Goal: Task Accomplishment & Management: Manage account settings

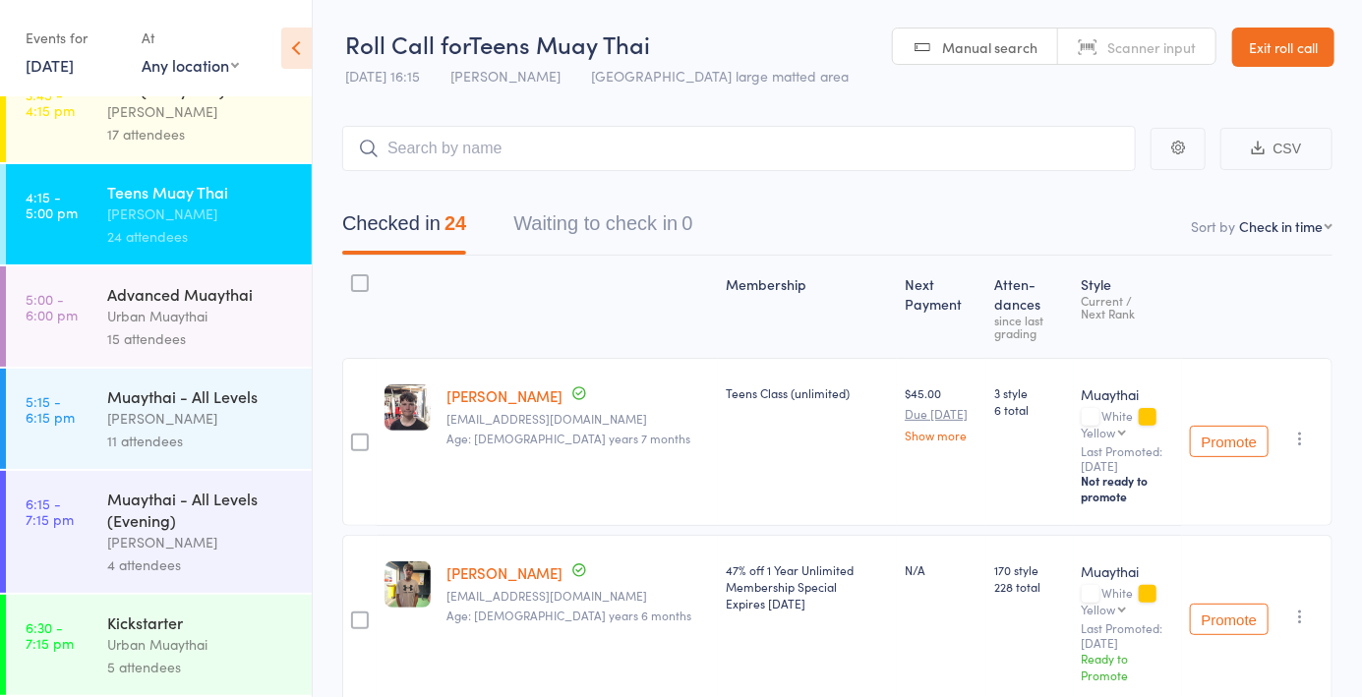
click at [190, 537] on div "[PERSON_NAME]" at bounding box center [201, 542] width 188 height 23
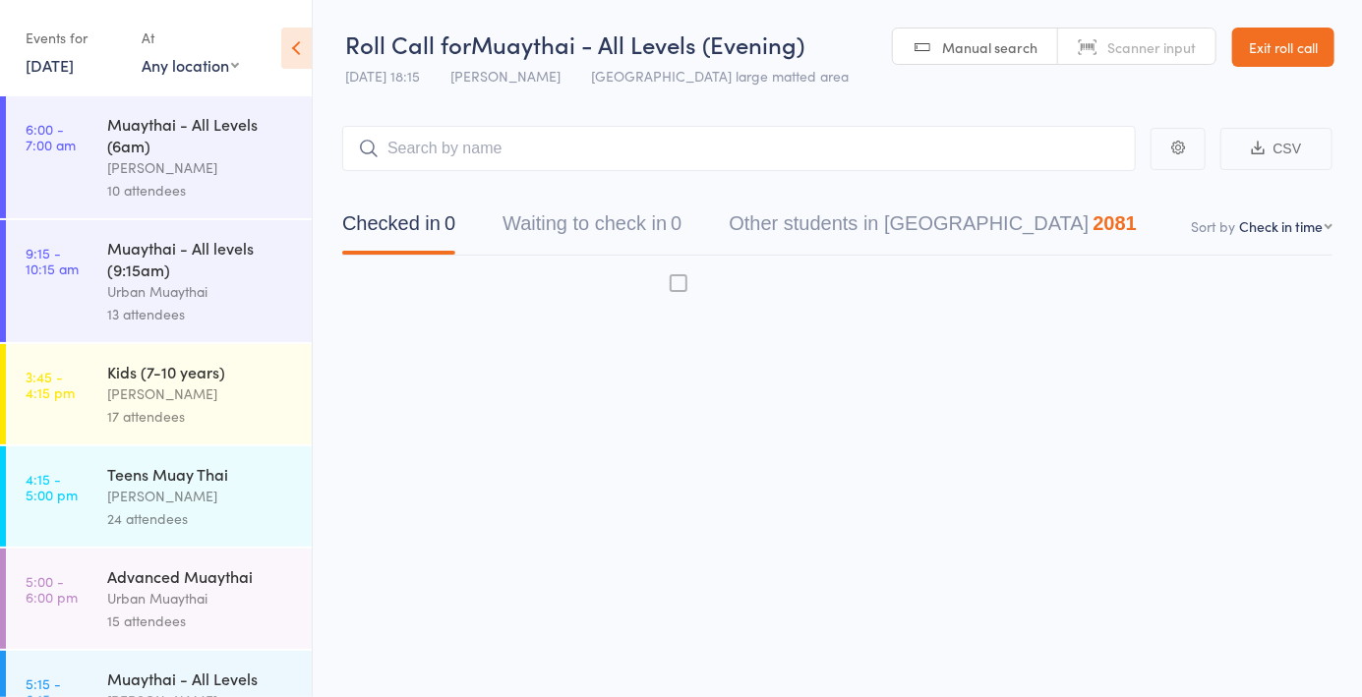
click at [1119, 48] on span "Scanner input" at bounding box center [1151, 47] width 88 height 20
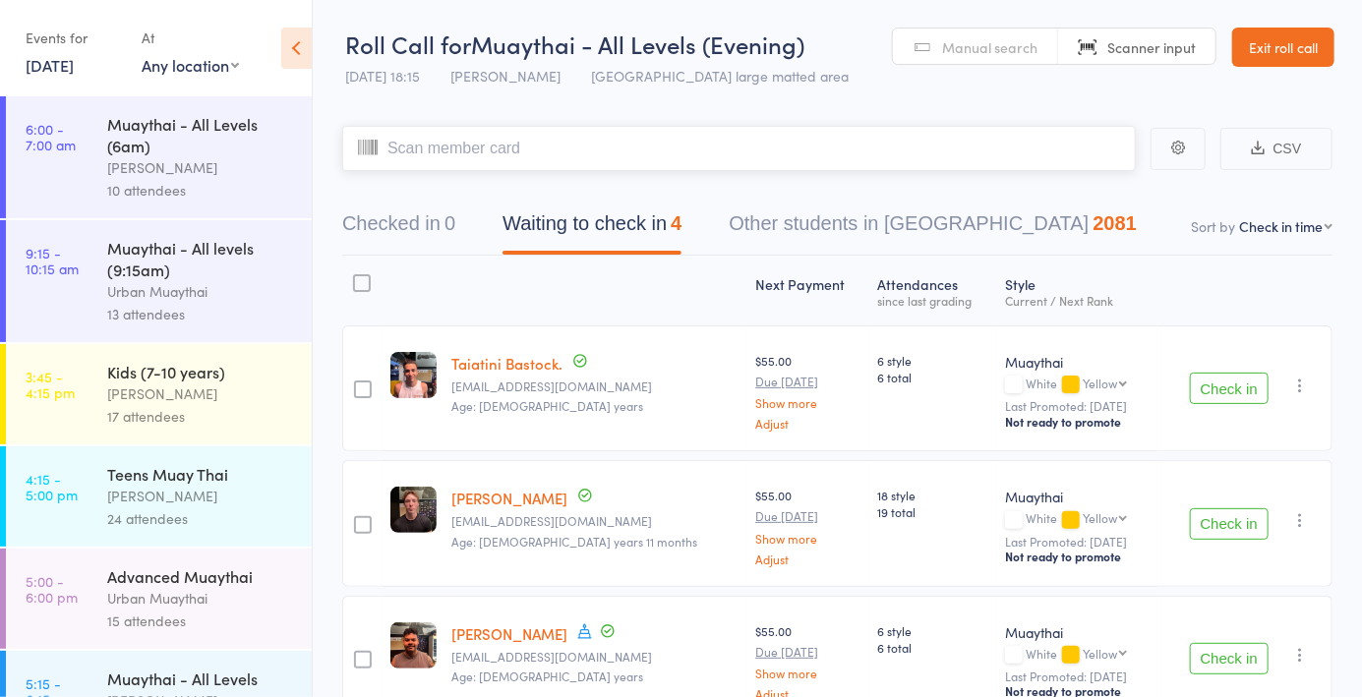
click at [439, 234] on button "Checked in 0" at bounding box center [398, 229] width 113 height 52
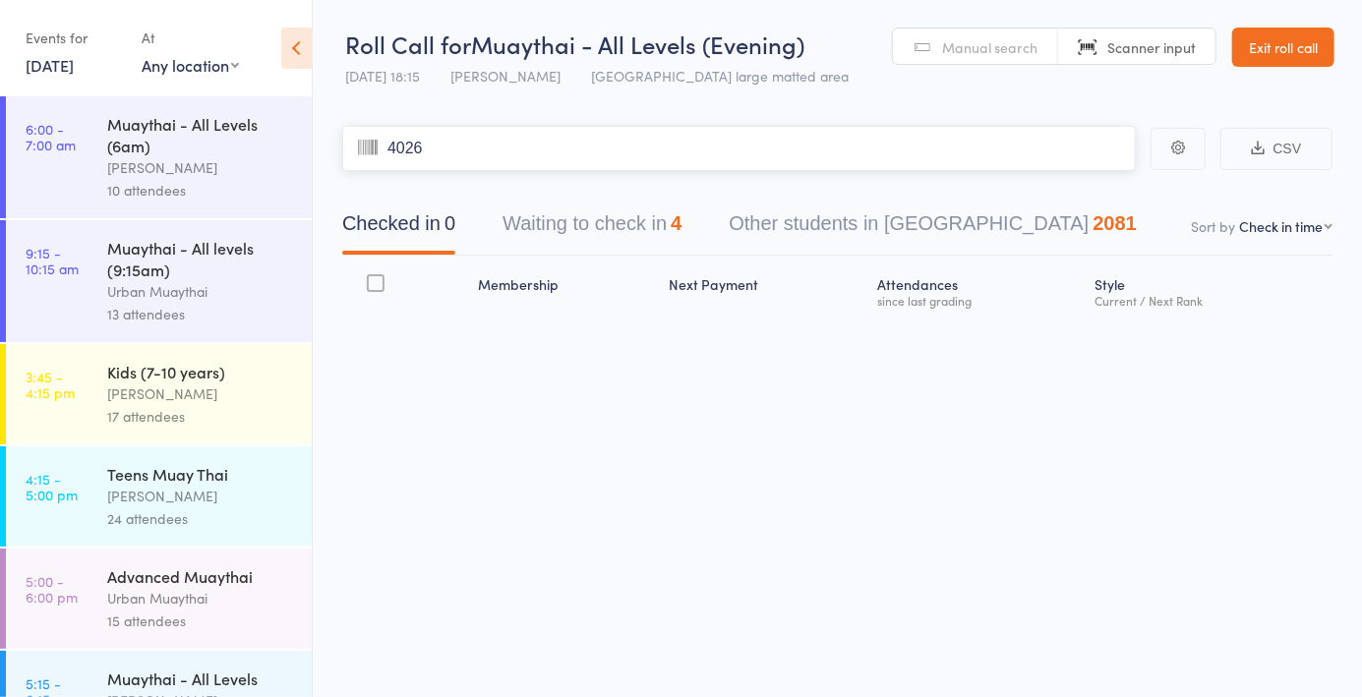
type input "4026"
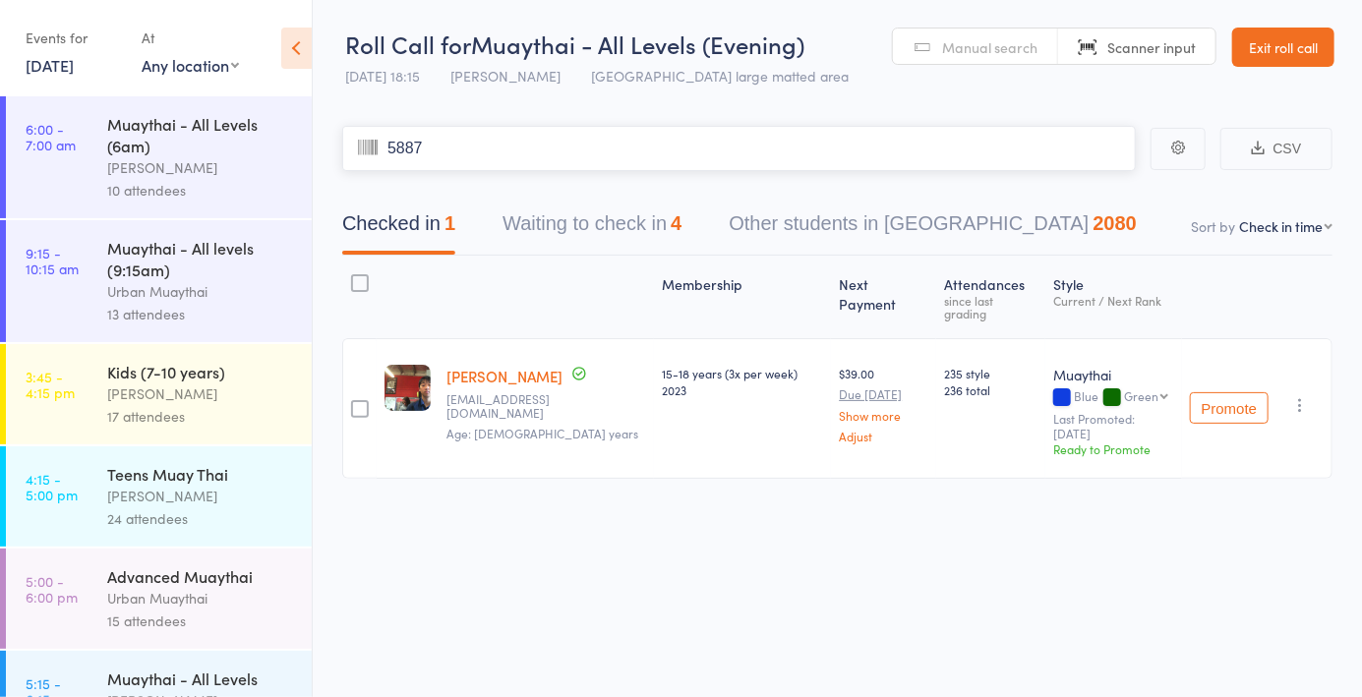
type input "5887"
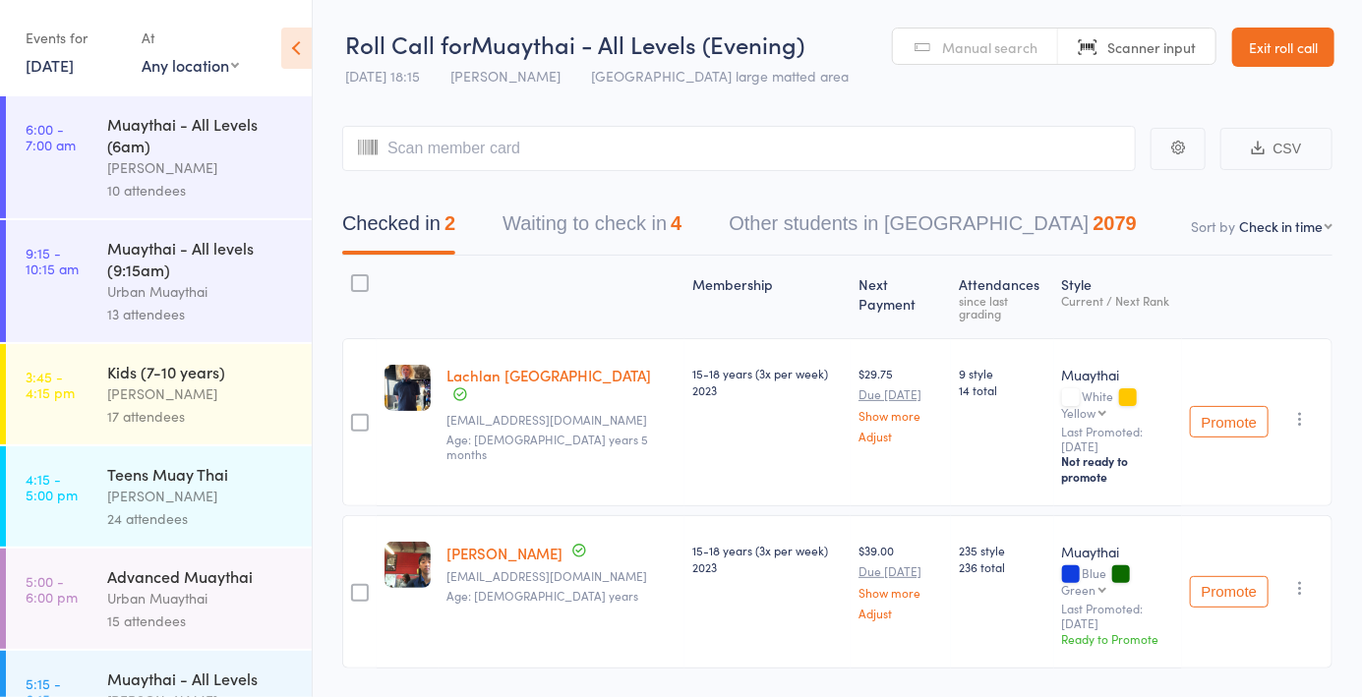
click at [1002, 52] on span "Manual search" at bounding box center [989, 47] width 95 height 20
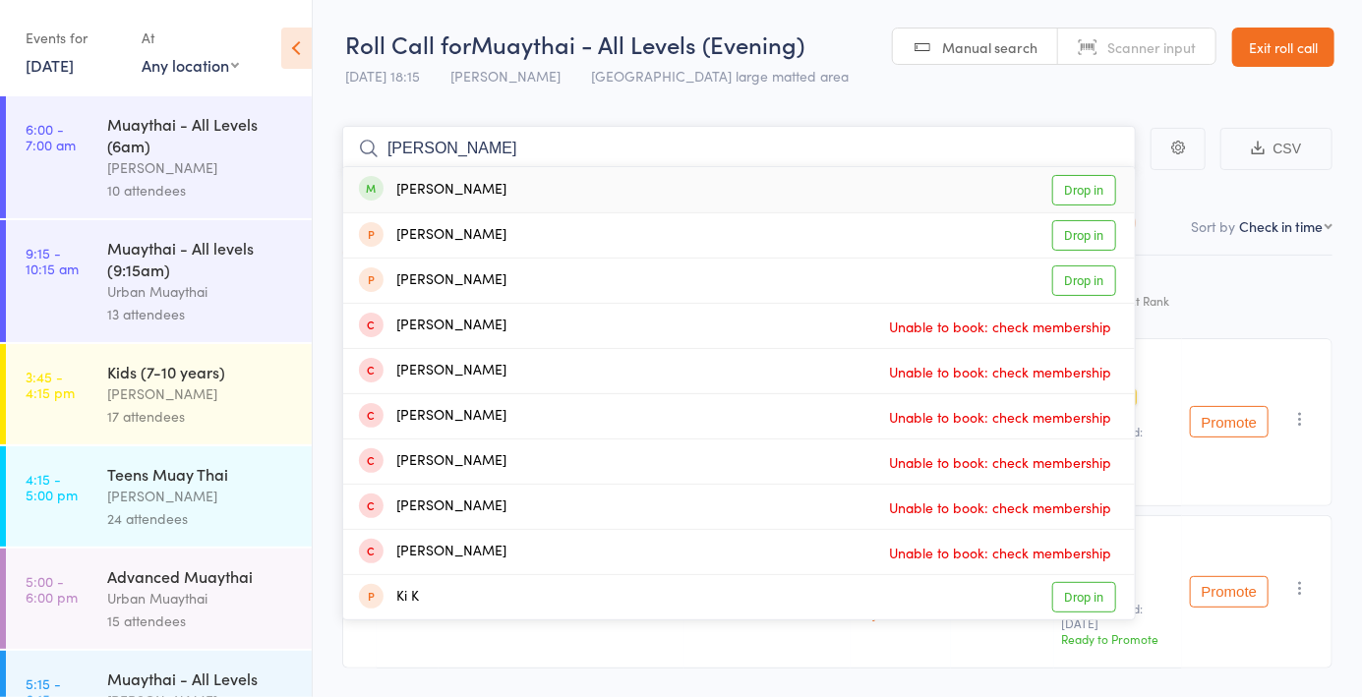
type input "Kim t"
click at [1079, 202] on link "Drop in" at bounding box center [1084, 190] width 64 height 30
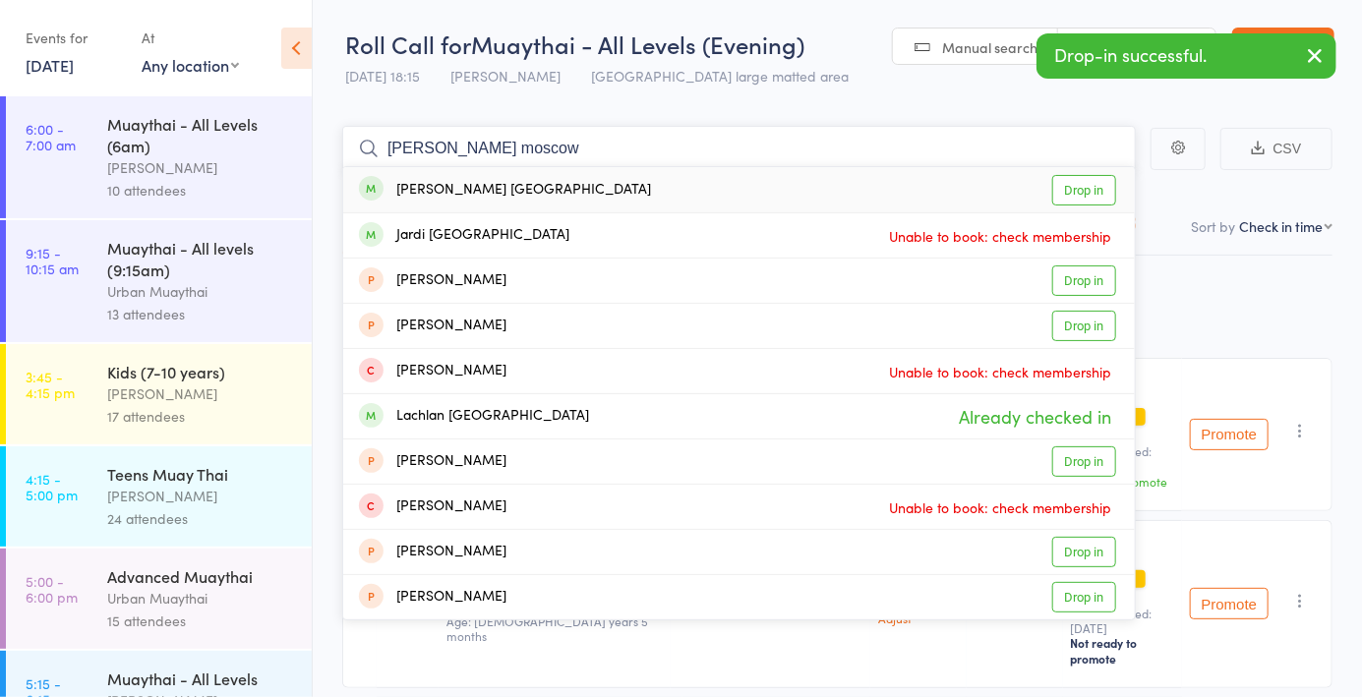
type input "Riley moscow"
click at [1084, 194] on link "Drop in" at bounding box center [1084, 190] width 64 height 30
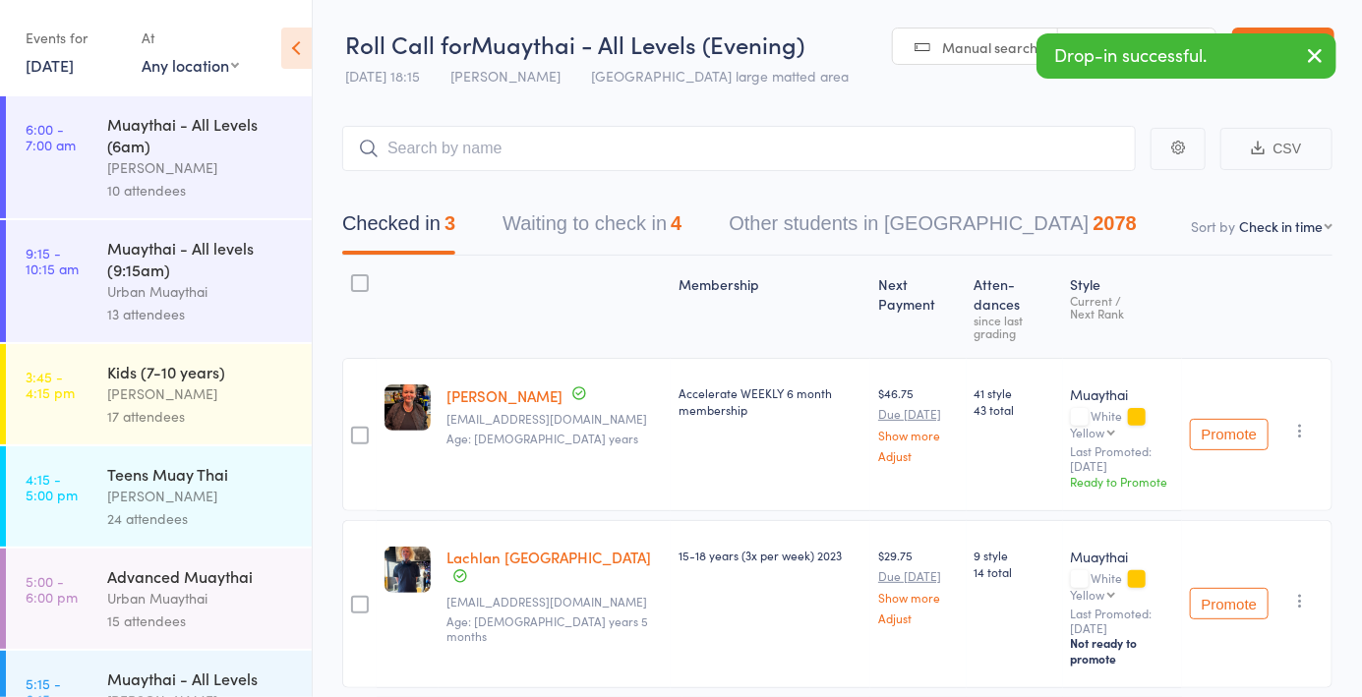
click at [985, 75] on header "Roll Call for Muaythai - All Levels (Evening) 16 Sep 18:15 Mitch Jackson Miami …" at bounding box center [837, 48] width 1049 height 96
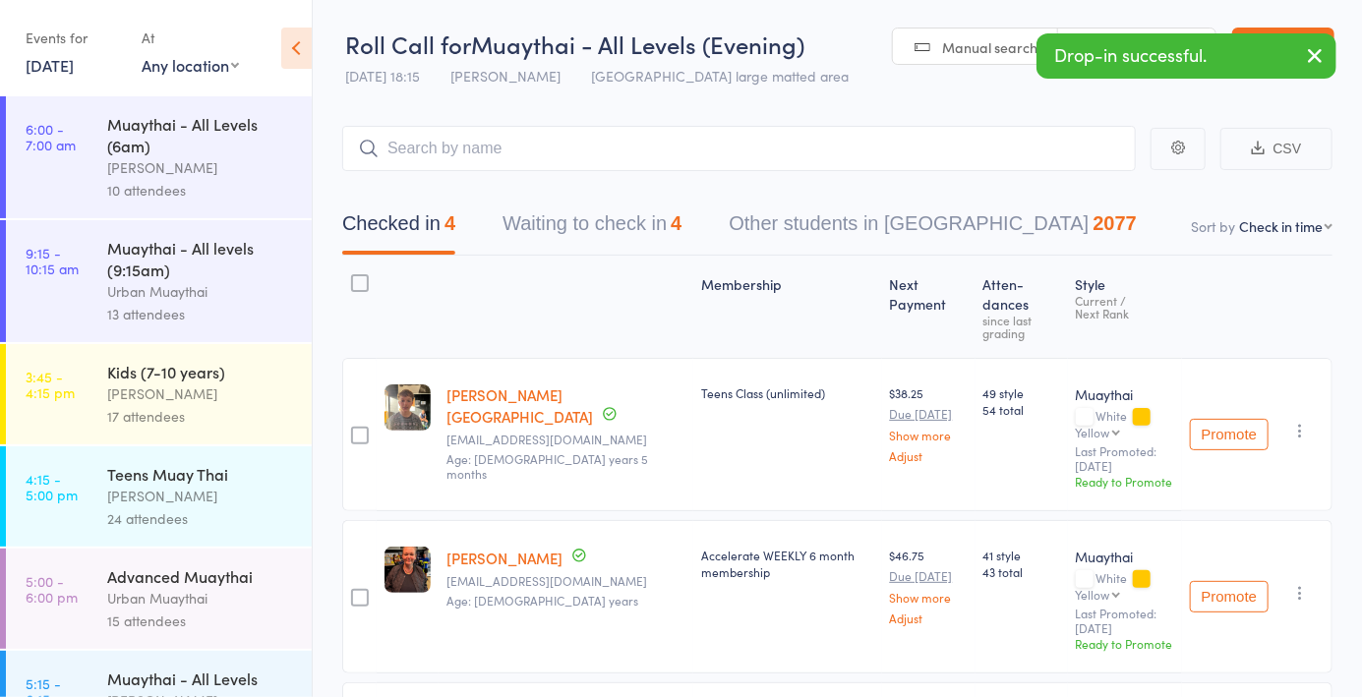
click at [973, 61] on link "Manual search" at bounding box center [975, 47] width 165 height 37
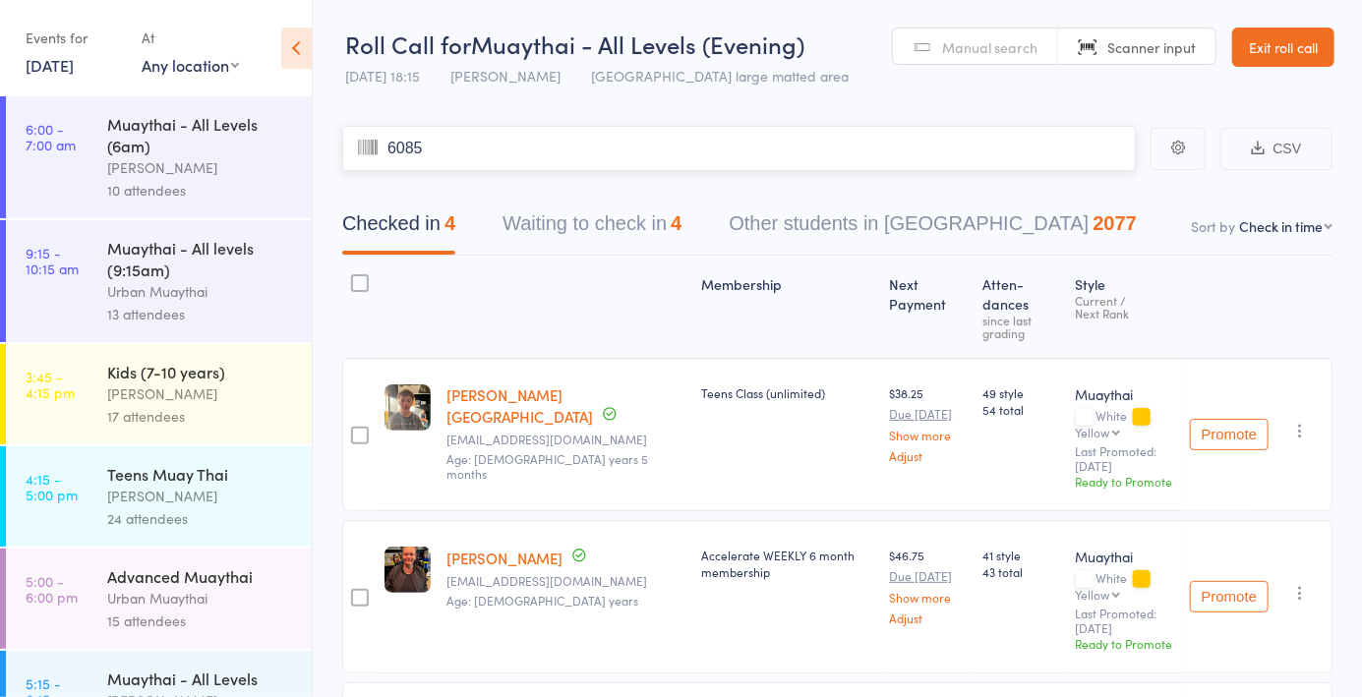
type input "6085"
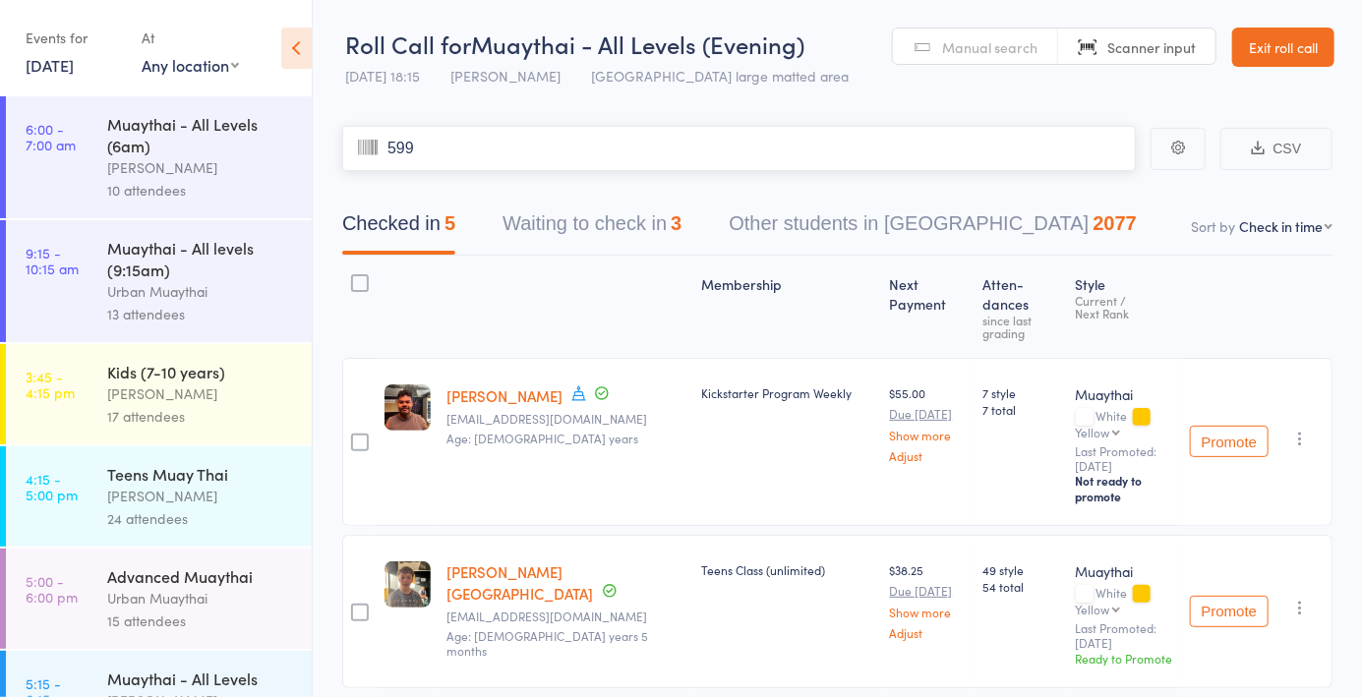
type input "5996"
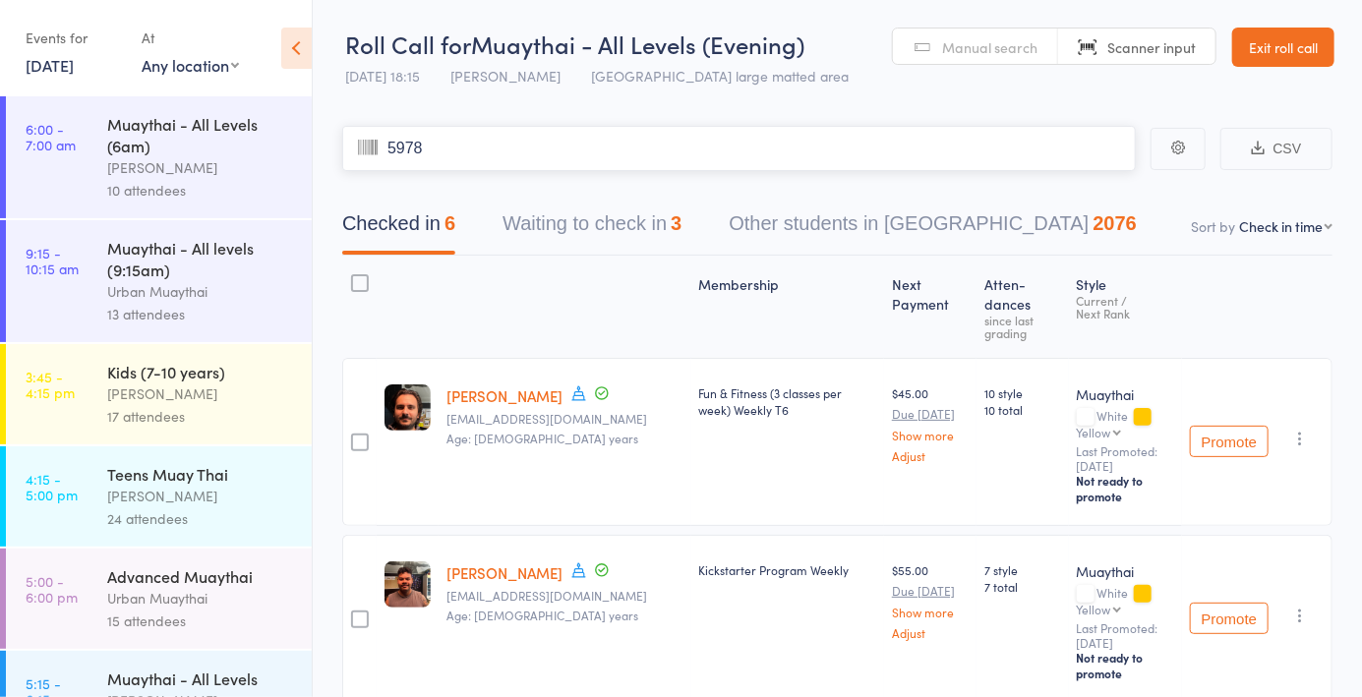
type input "5978"
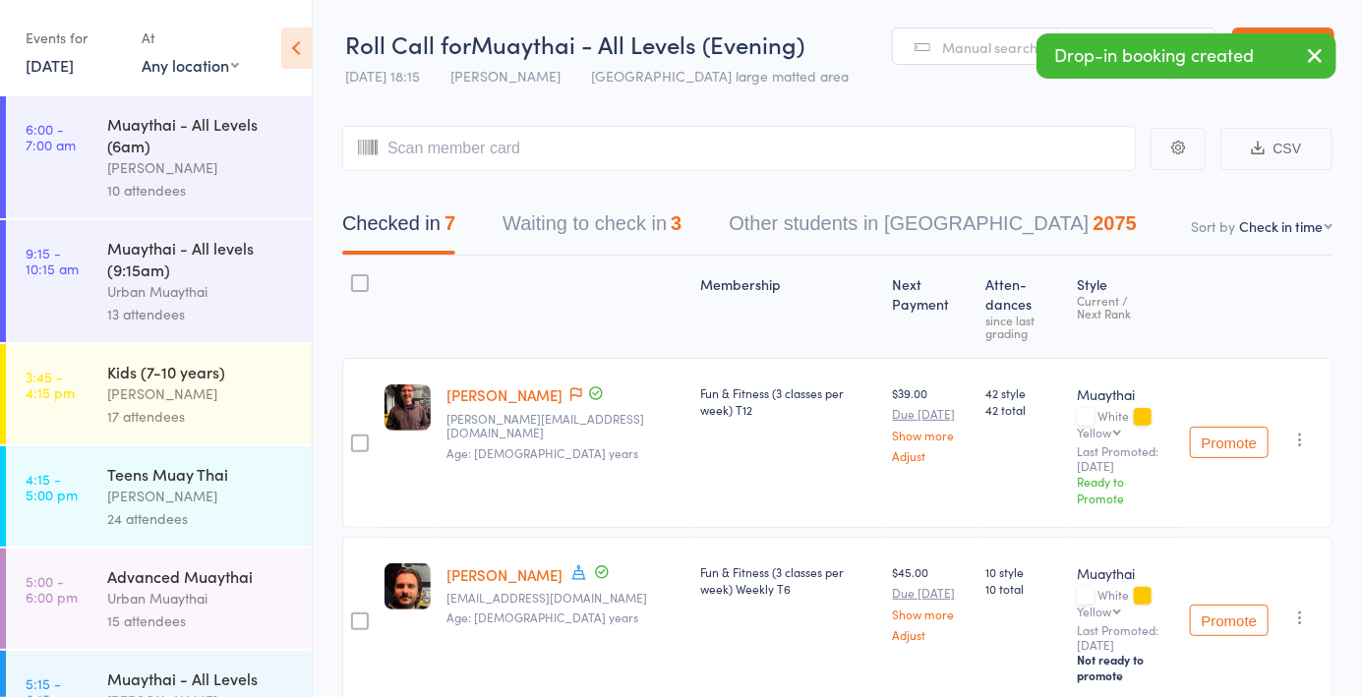
click at [590, 399] on circle at bounding box center [596, 393] width 12 height 12
click at [570, 404] on span at bounding box center [576, 395] width 12 height 20
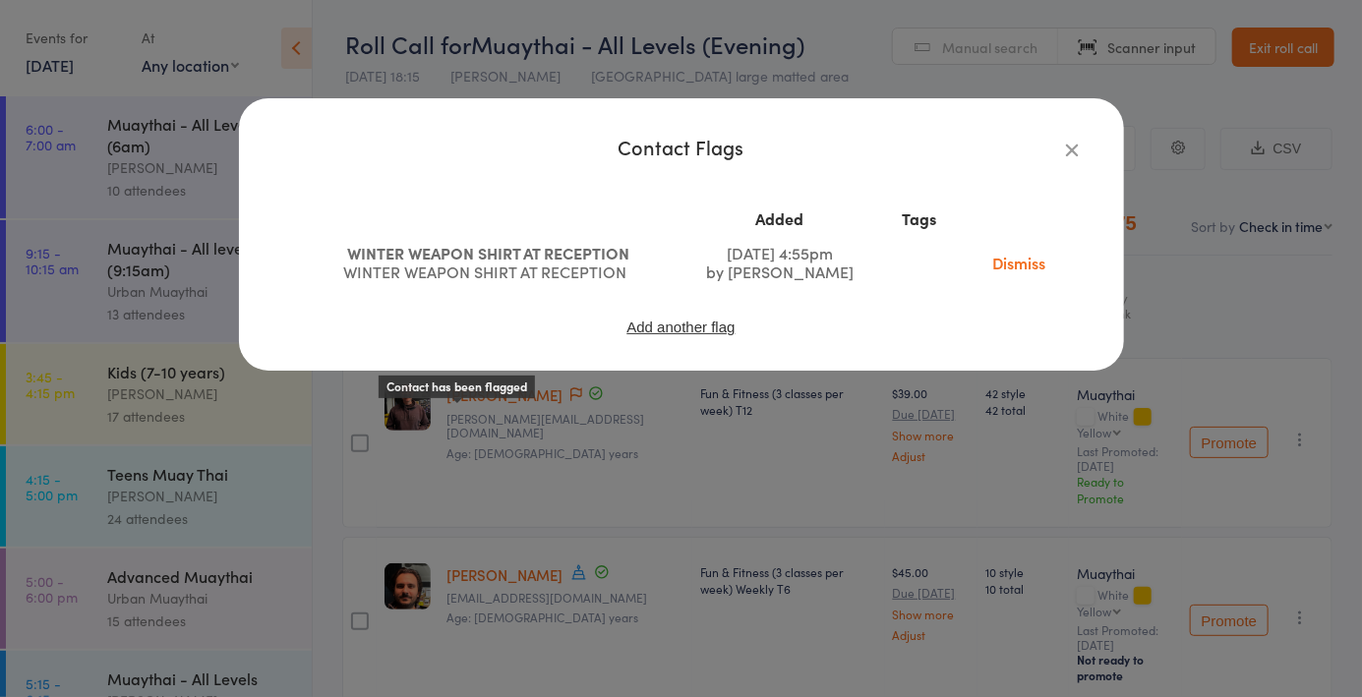
click at [1073, 154] on icon "button" at bounding box center [1073, 150] width 22 height 22
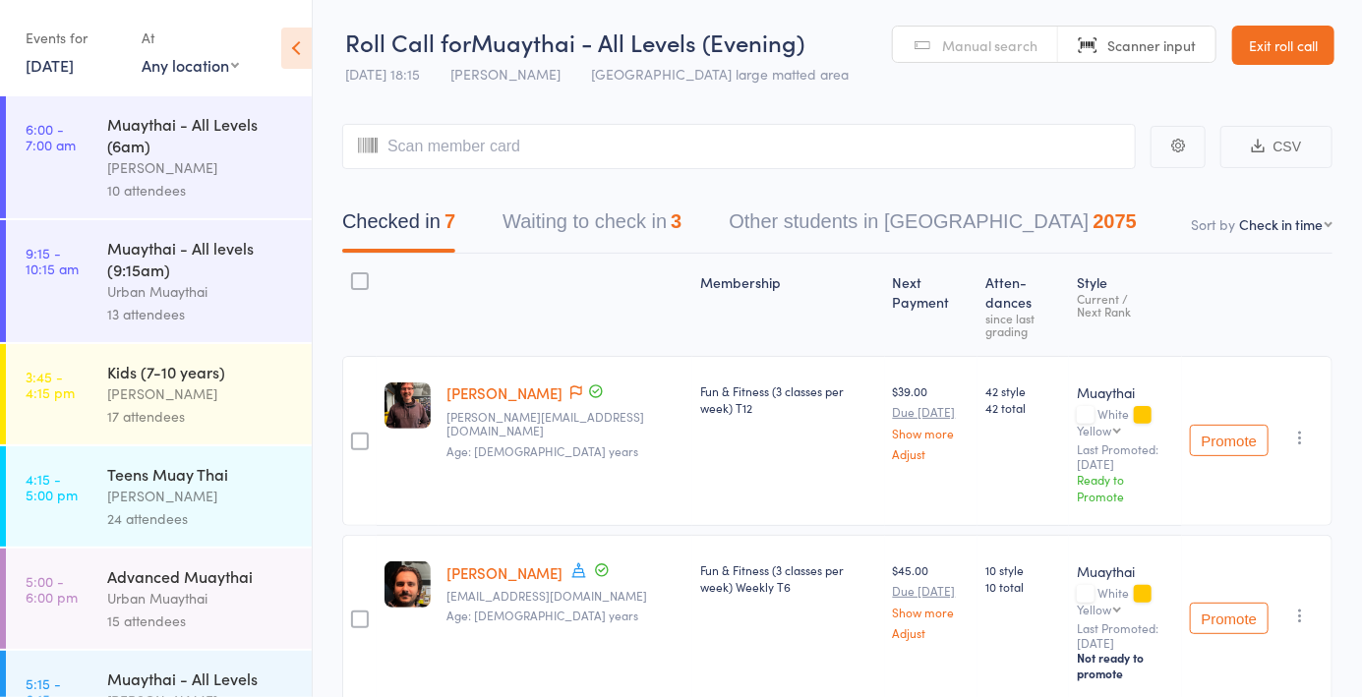
scroll to position [6, 0]
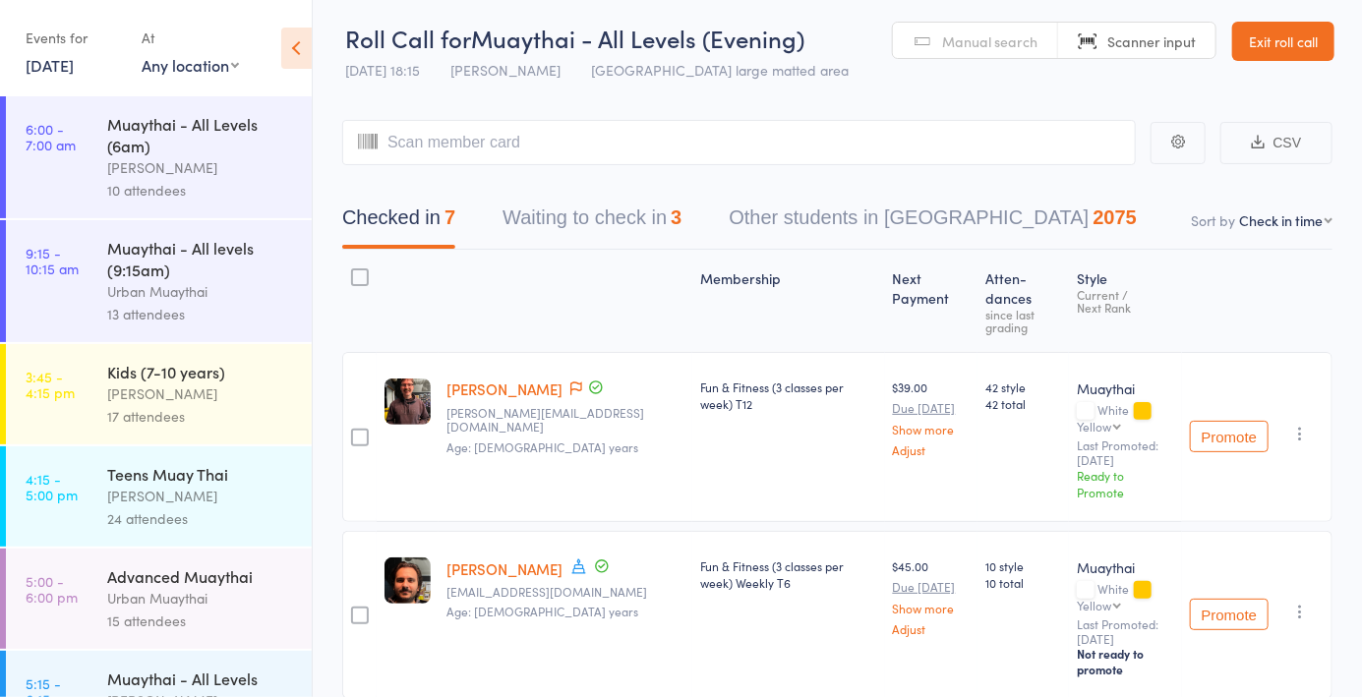
click at [1286, 242] on nav "Checked in 7 Waiting to check in 3 Other students in Muaythai 2075" at bounding box center [837, 223] width 1037 height 52
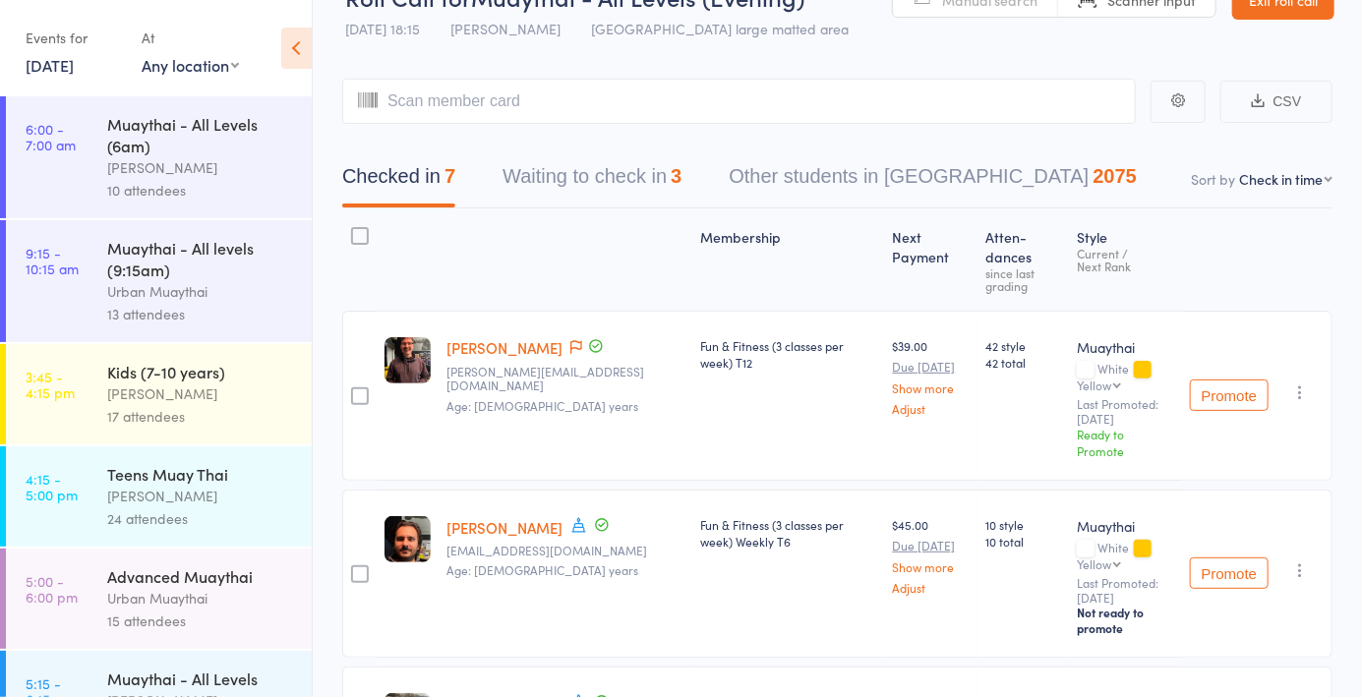
scroll to position [0, 0]
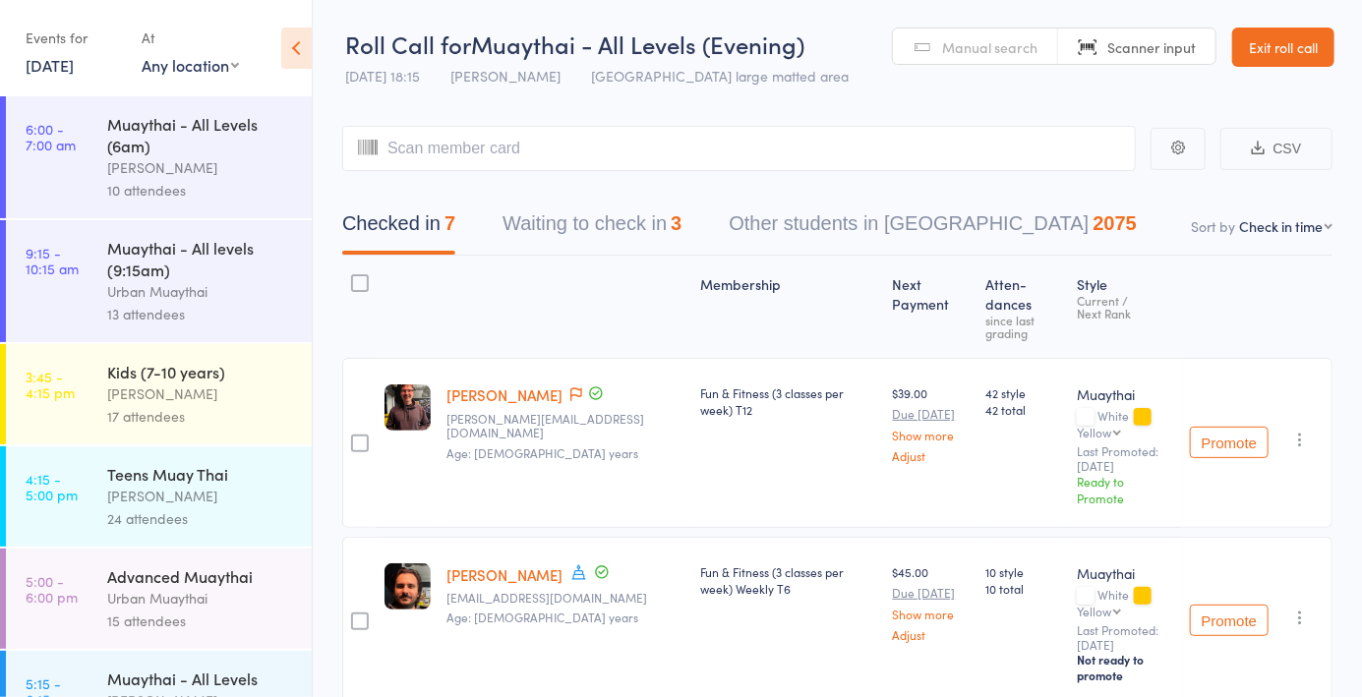
click at [631, 220] on button "Waiting to check in 3" at bounding box center [591, 229] width 179 height 52
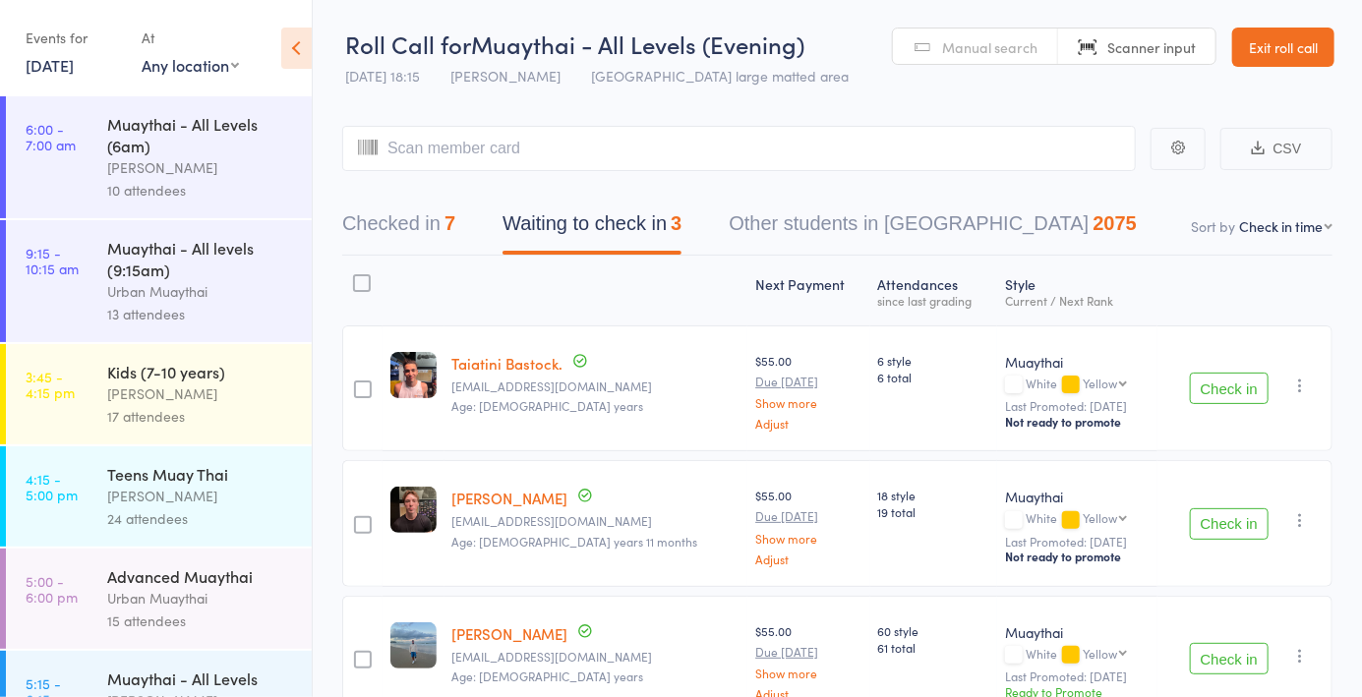
click at [758, 154] on input "search" at bounding box center [738, 148] width 793 height 45
type input "6118"
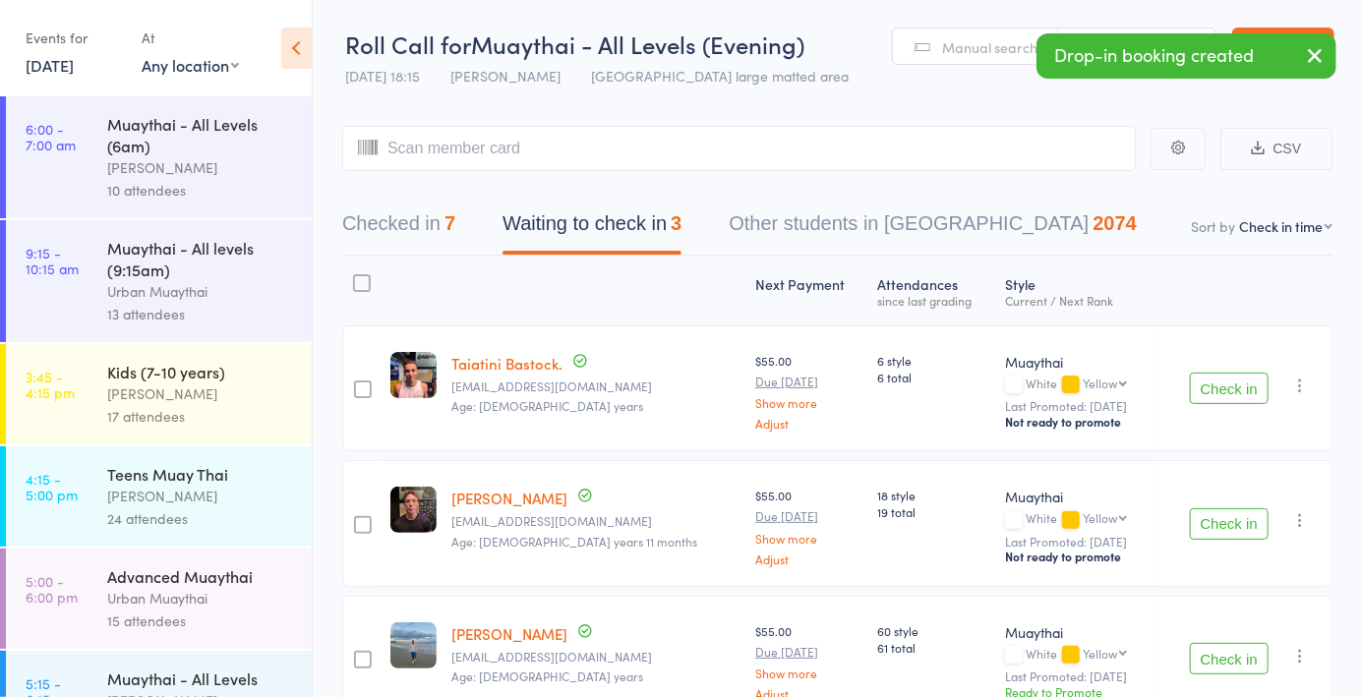
click at [981, 48] on span "Manual search" at bounding box center [989, 47] width 95 height 20
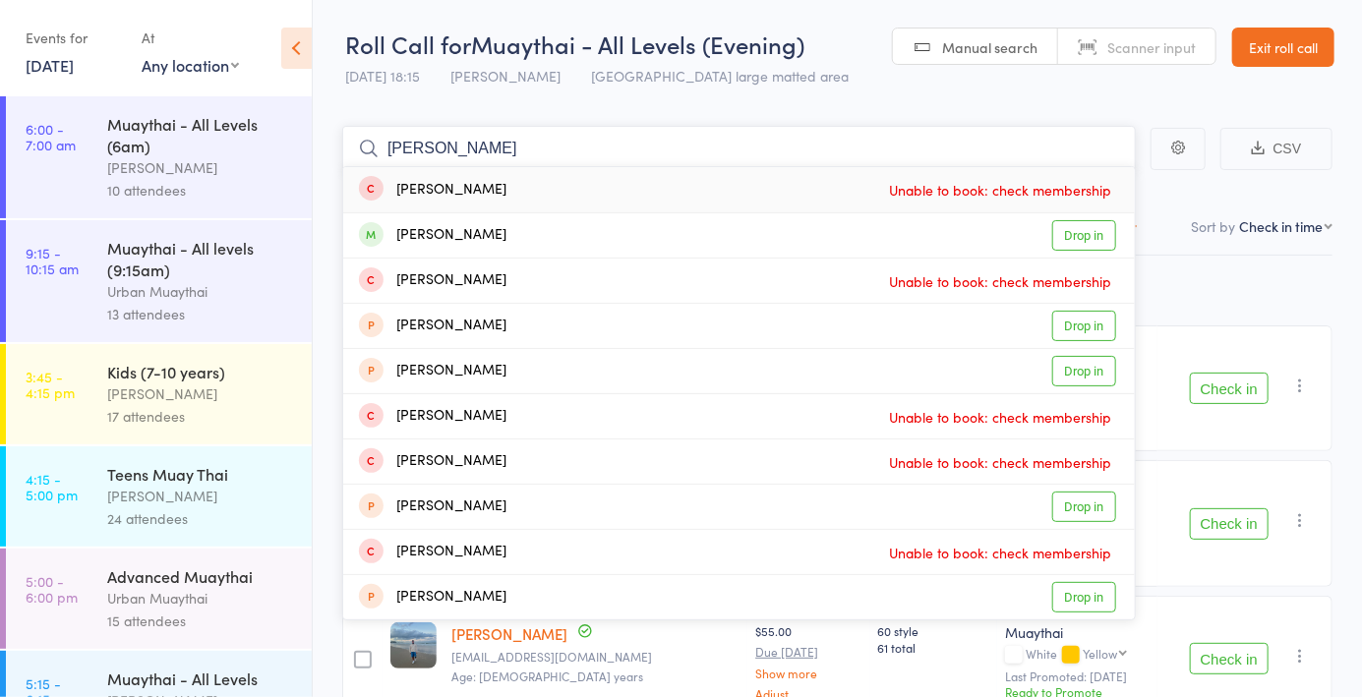
type input "Brandon"
click at [1068, 242] on link "Drop in" at bounding box center [1084, 235] width 64 height 30
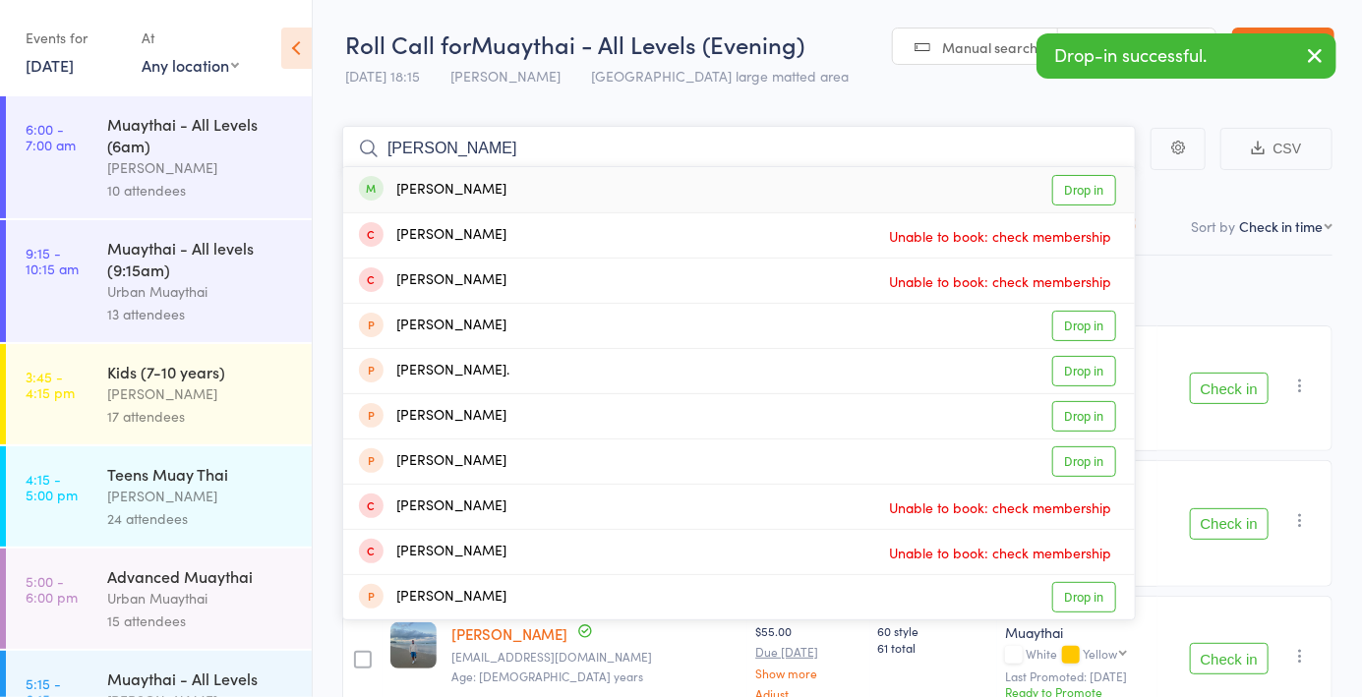
type input "Alyssia gibbs"
click at [1085, 201] on link "Drop in" at bounding box center [1084, 190] width 64 height 30
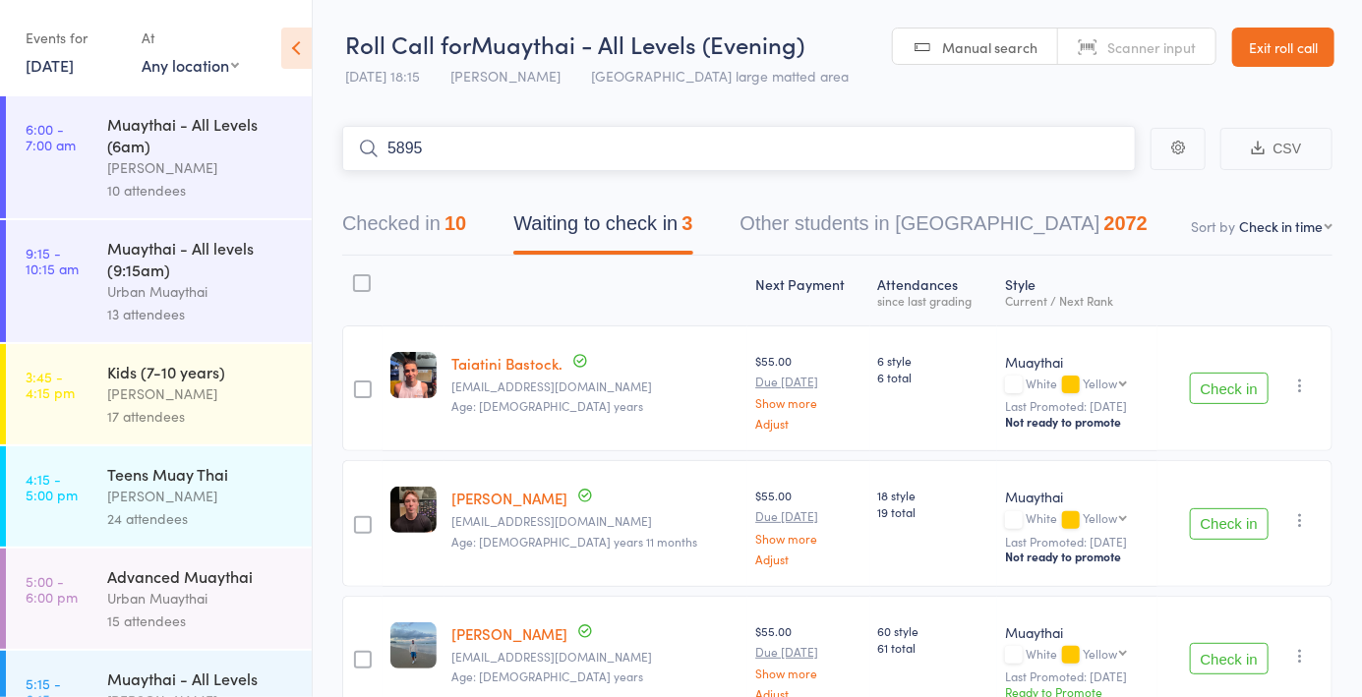
type input "5895"
click at [1107, 183] on link "Check in" at bounding box center [1081, 190] width 70 height 30
click at [993, 62] on link "Manual search" at bounding box center [975, 47] width 165 height 37
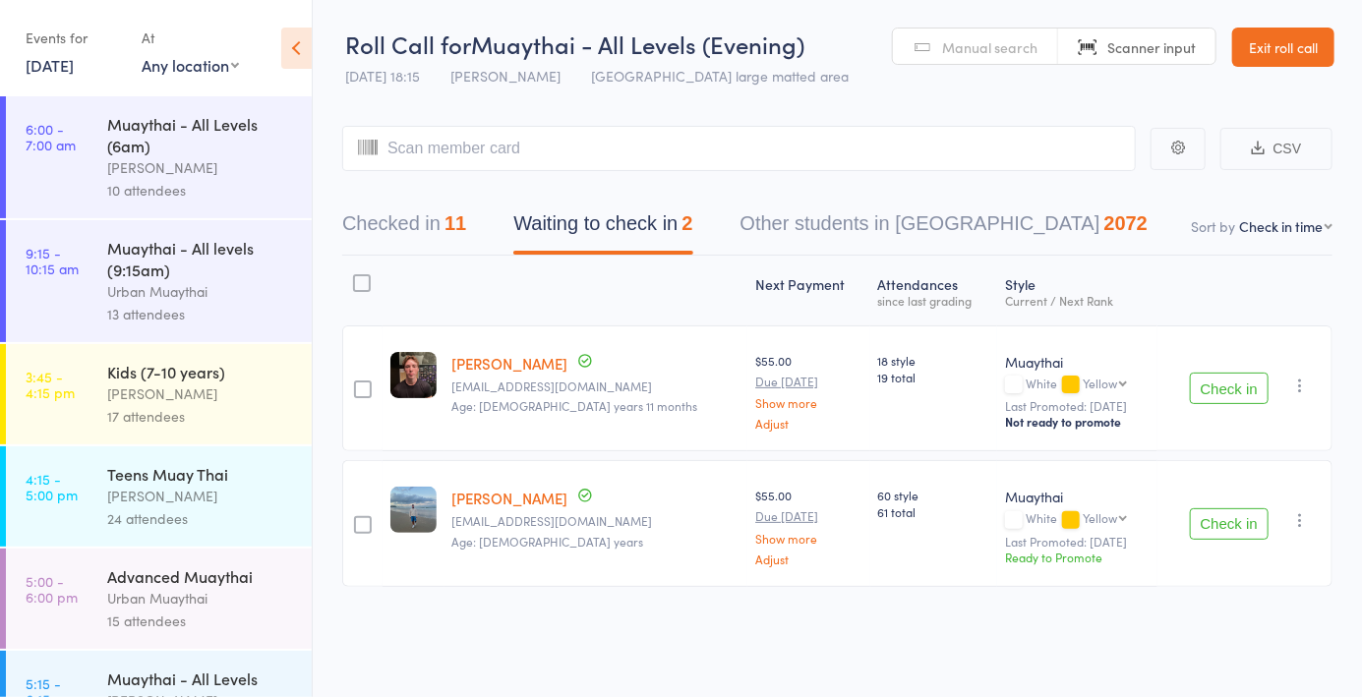
click at [986, 57] on link "Manual search" at bounding box center [975, 47] width 165 height 37
click at [476, 171] on div "Checked in 11 Waiting to check in 2 Other students in Muaythai 2072" at bounding box center [837, 213] width 990 height 85
click at [436, 151] on input "search" at bounding box center [738, 148] width 793 height 45
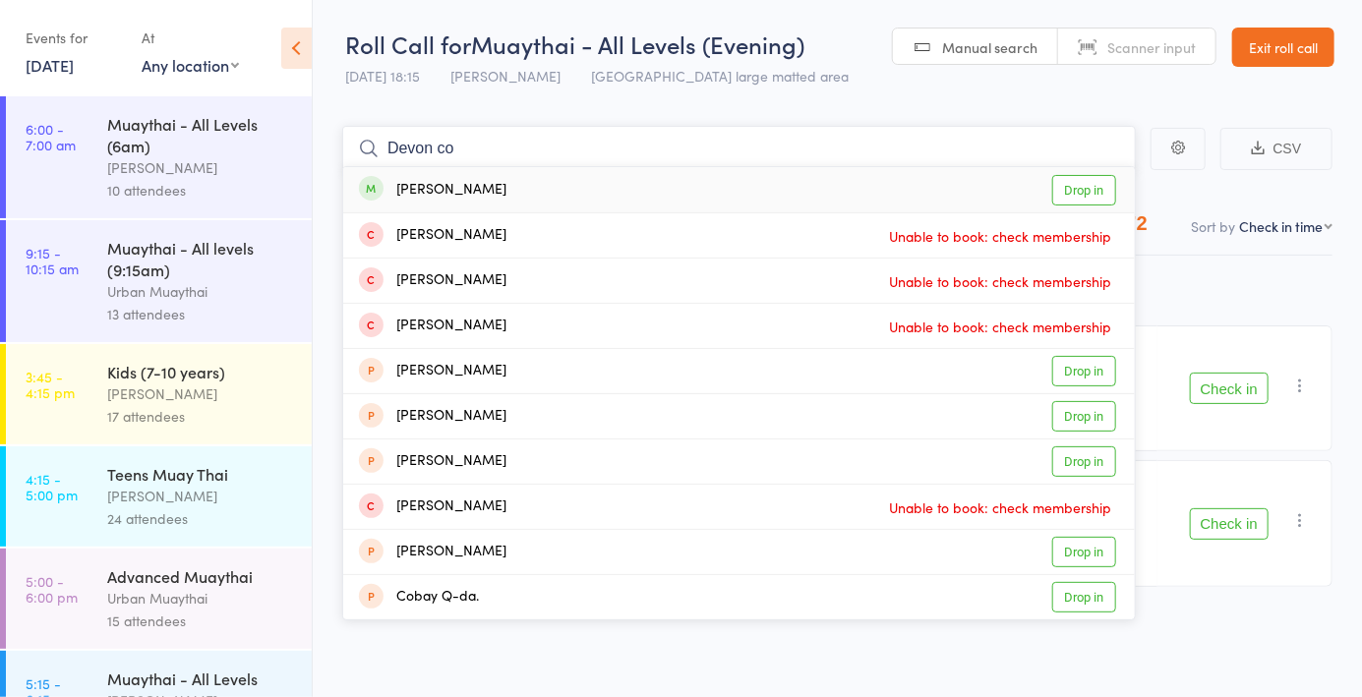
type input "Devon co"
click at [1081, 197] on link "Drop in" at bounding box center [1084, 190] width 64 height 30
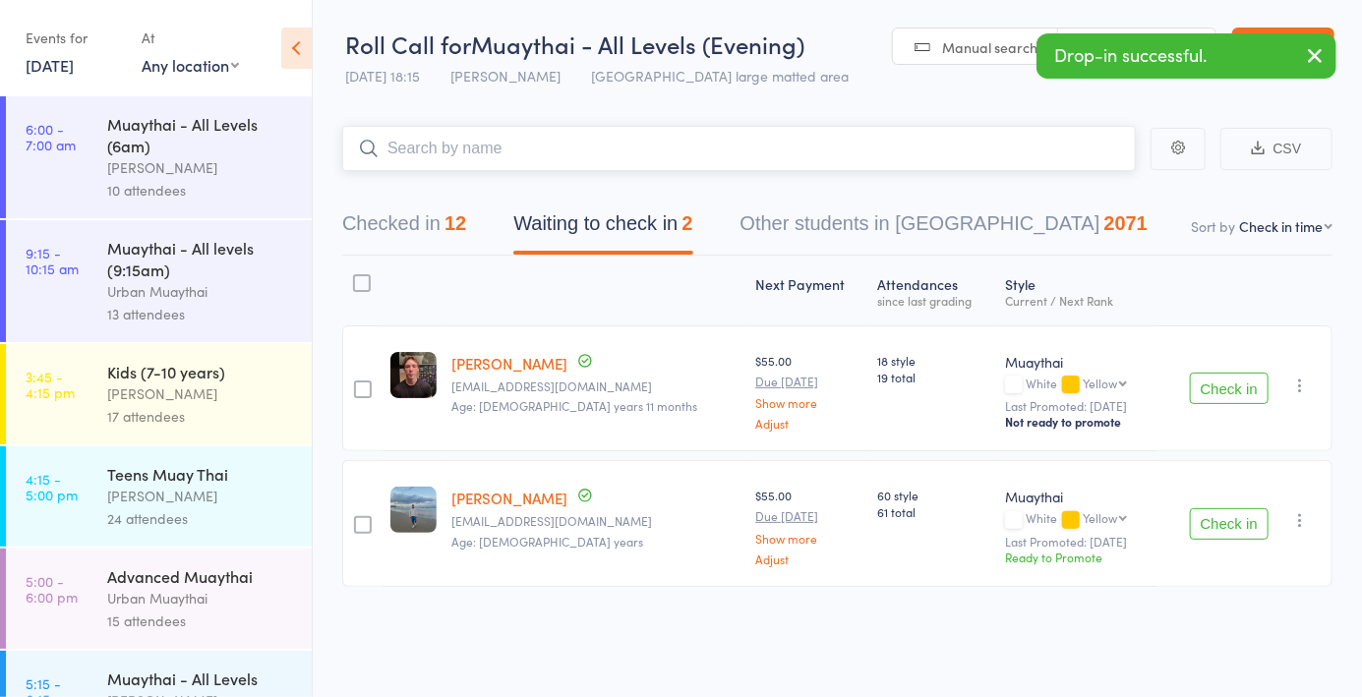
click at [446, 252] on button "Checked in 12" at bounding box center [404, 229] width 124 height 52
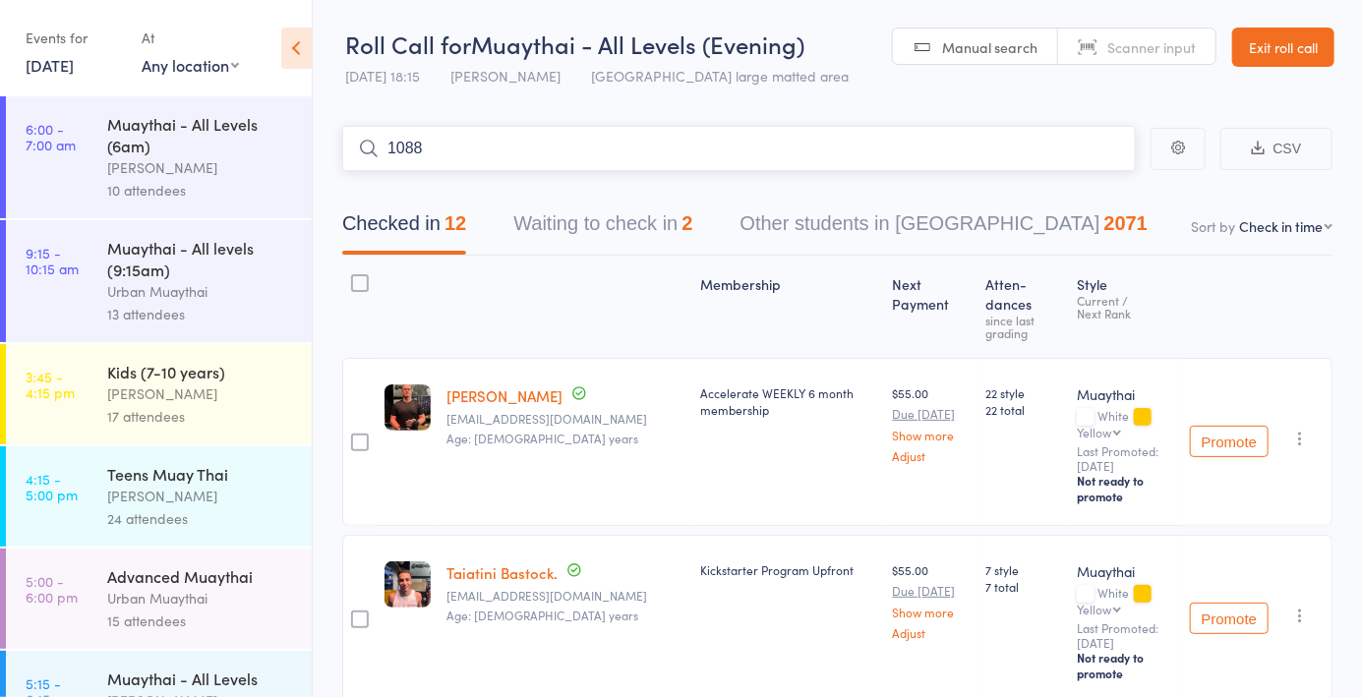
type input "1088"
click at [447, 189] on div "[PERSON_NAME]" at bounding box center [432, 190] width 147 height 23
click at [453, 184] on div "Checked in 12 Waiting to check in 2 Other students in Muaythai 2071" at bounding box center [837, 213] width 990 height 85
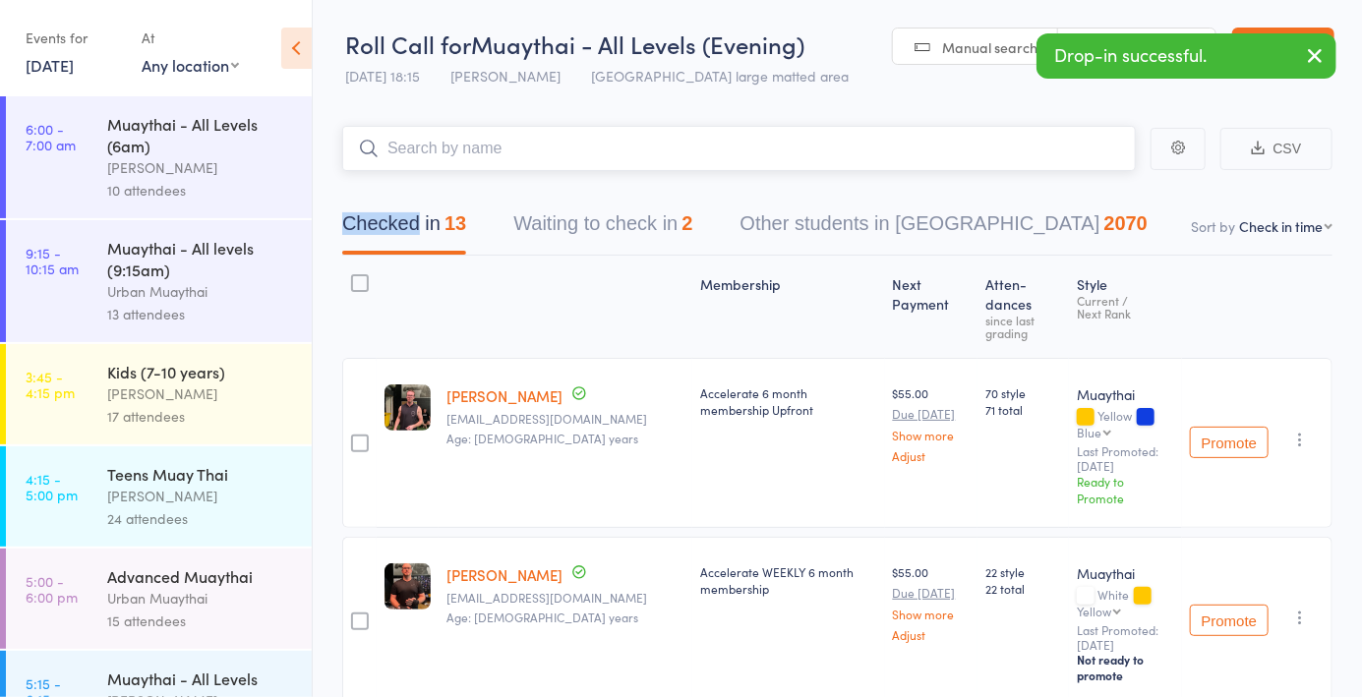
click at [425, 155] on input "search" at bounding box center [738, 148] width 793 height 45
click at [945, 40] on span "Manual search" at bounding box center [989, 47] width 95 height 20
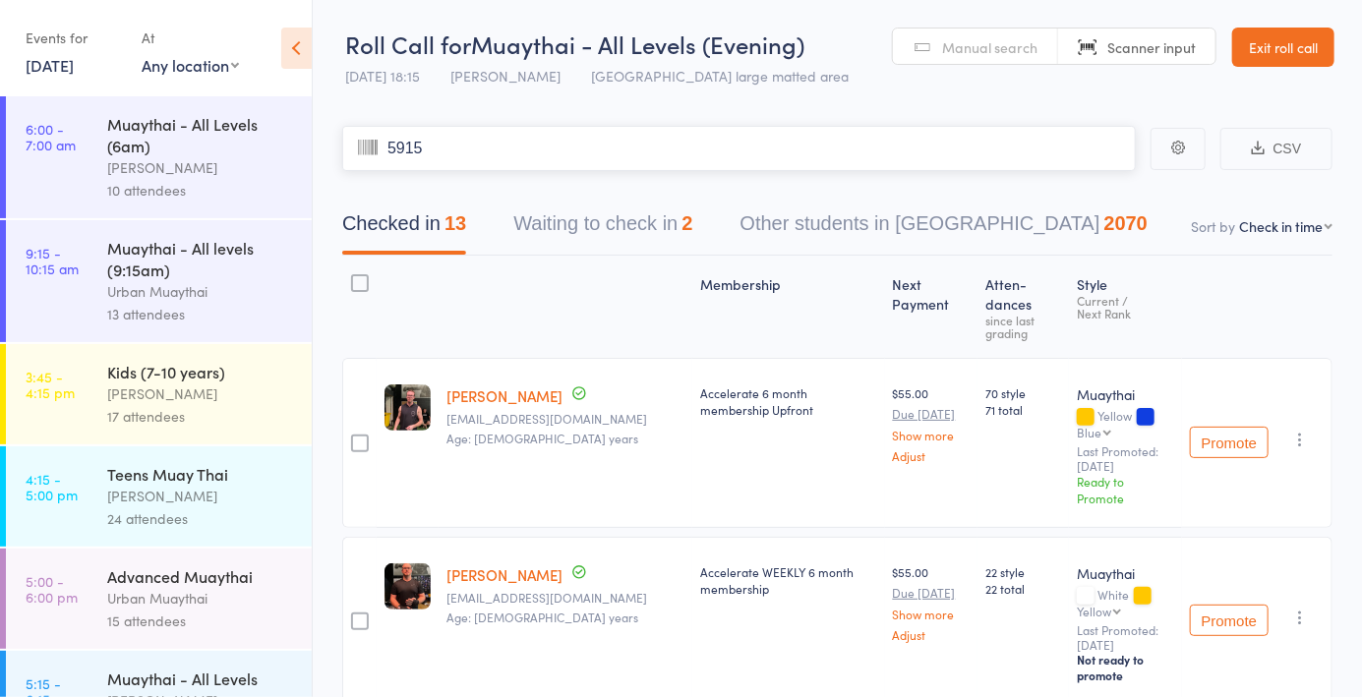
type input "5915"
type input "6082"
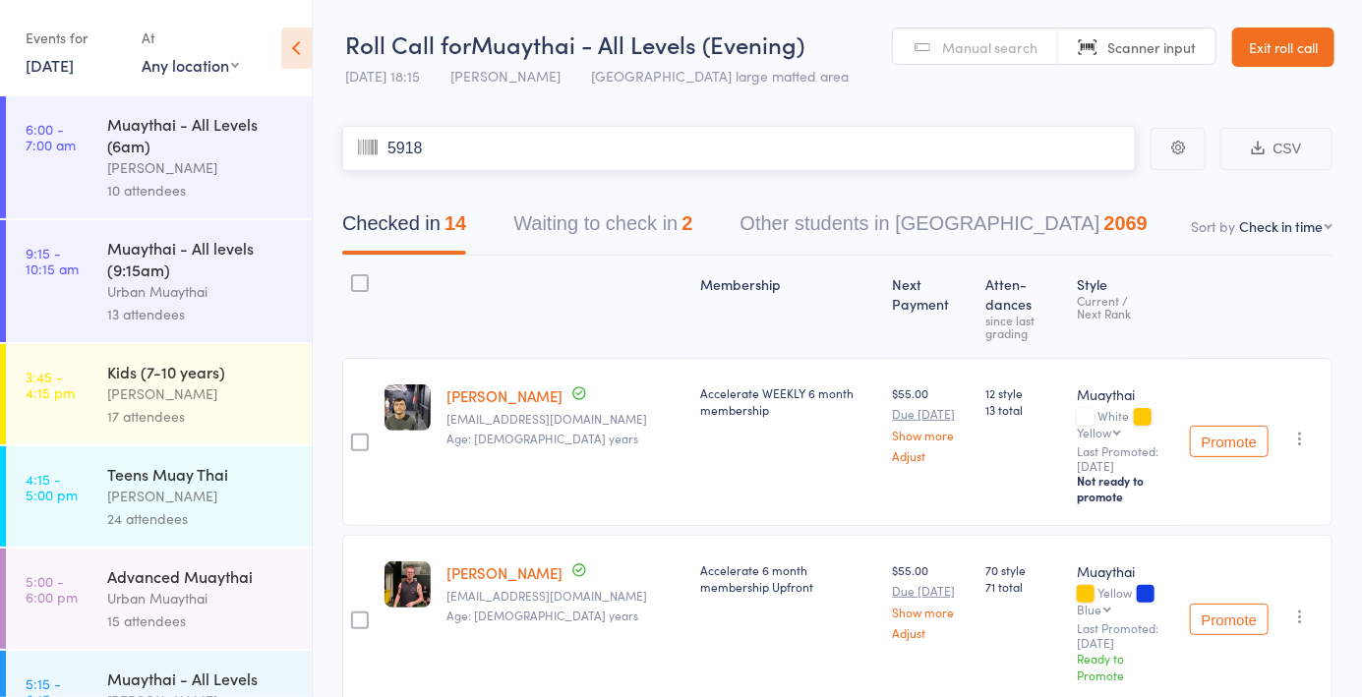
type input "5918"
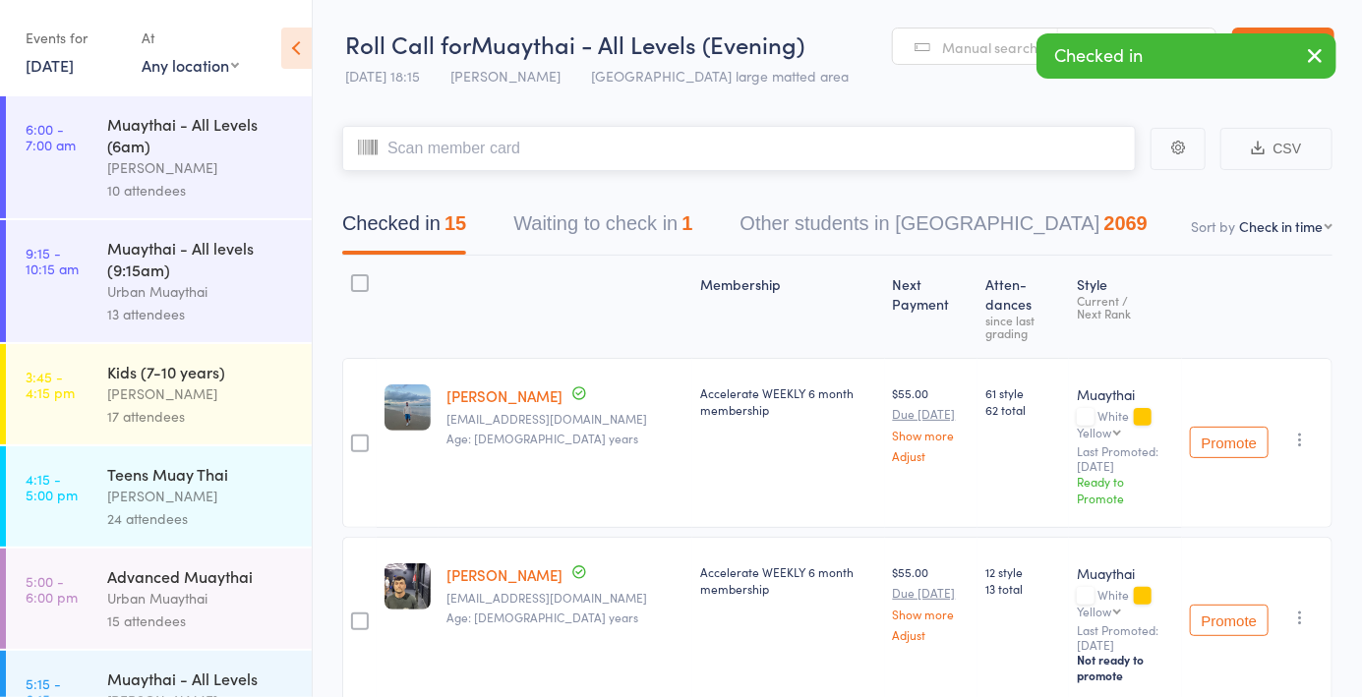
click at [621, 227] on button "Waiting to check in 1" at bounding box center [602, 229] width 179 height 52
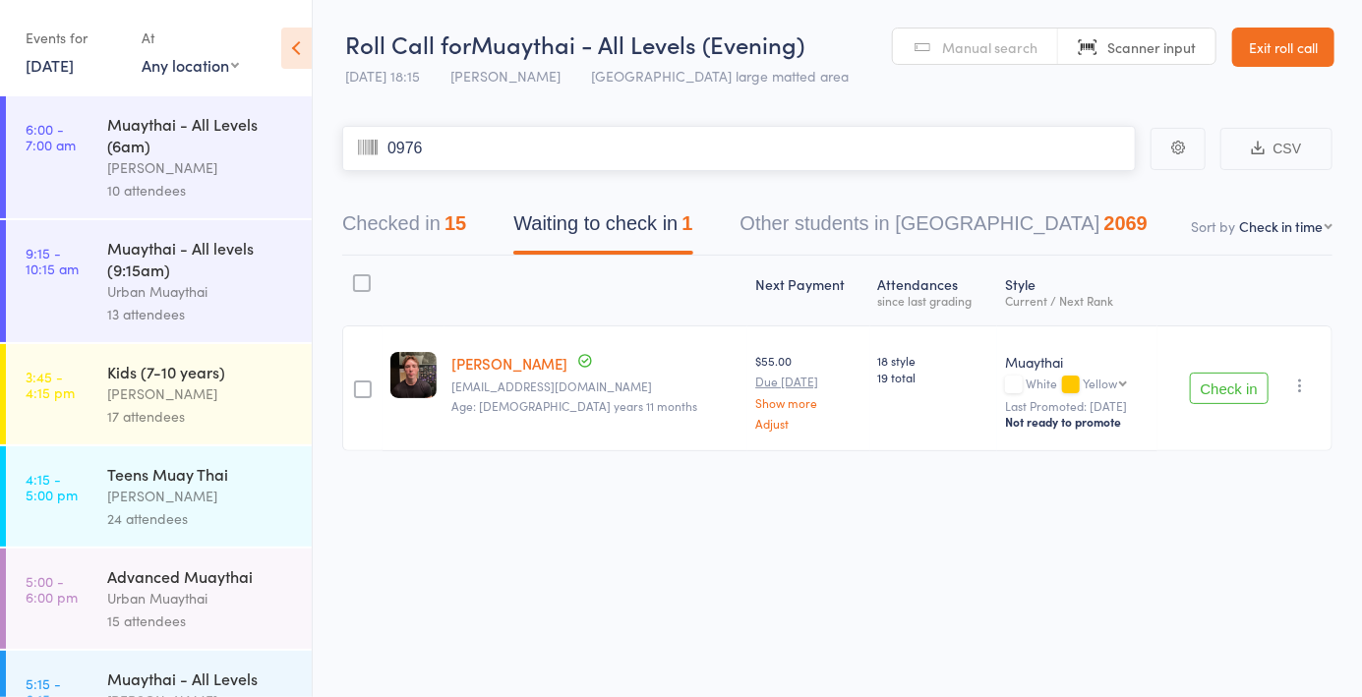
type input "0976"
type input "5752"
click at [1292, 56] on link "Exit roll call" at bounding box center [1283, 47] width 102 height 39
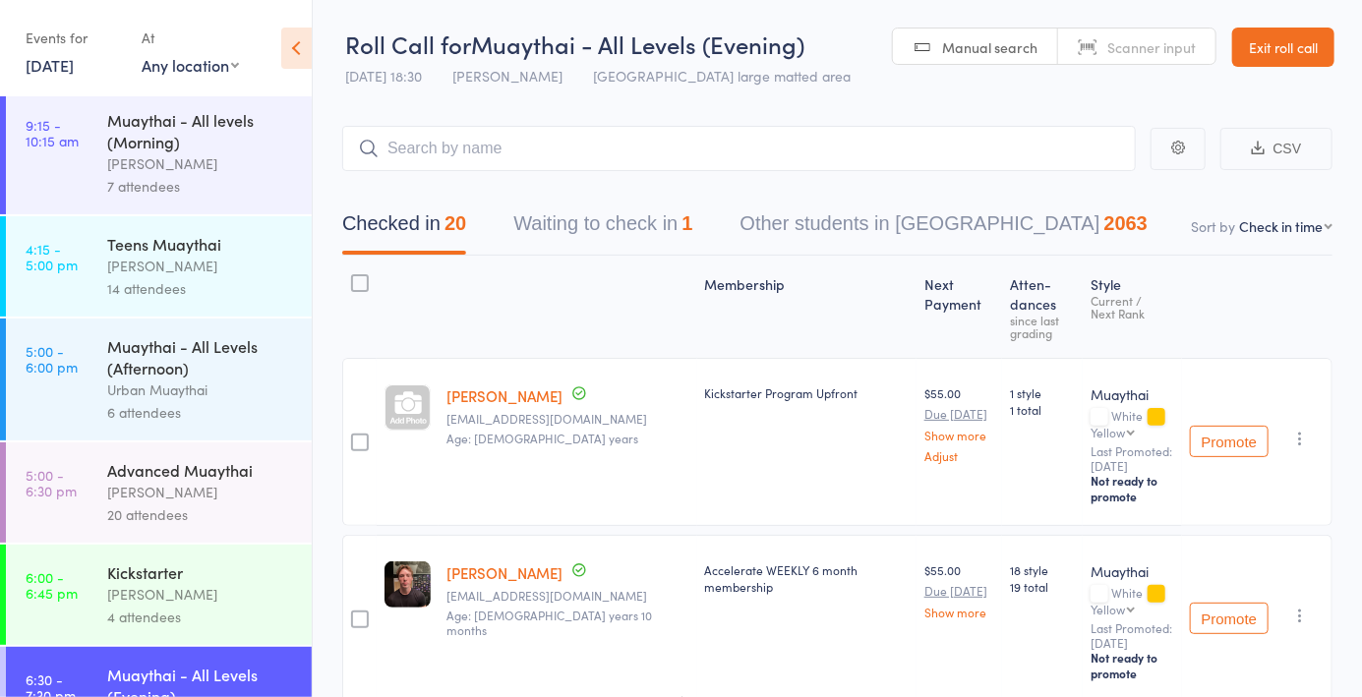
scroll to position [310, 0]
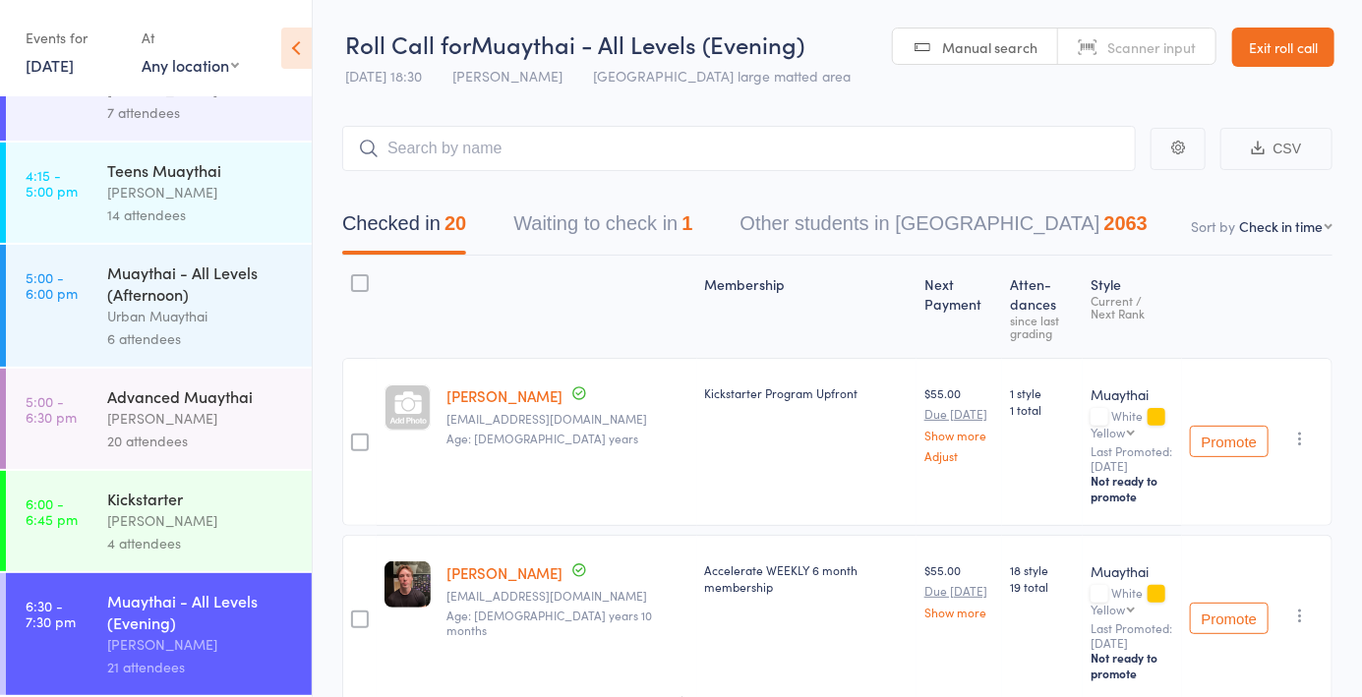
click at [74, 69] on link "[DATE]" at bounding box center [50, 65] width 48 height 22
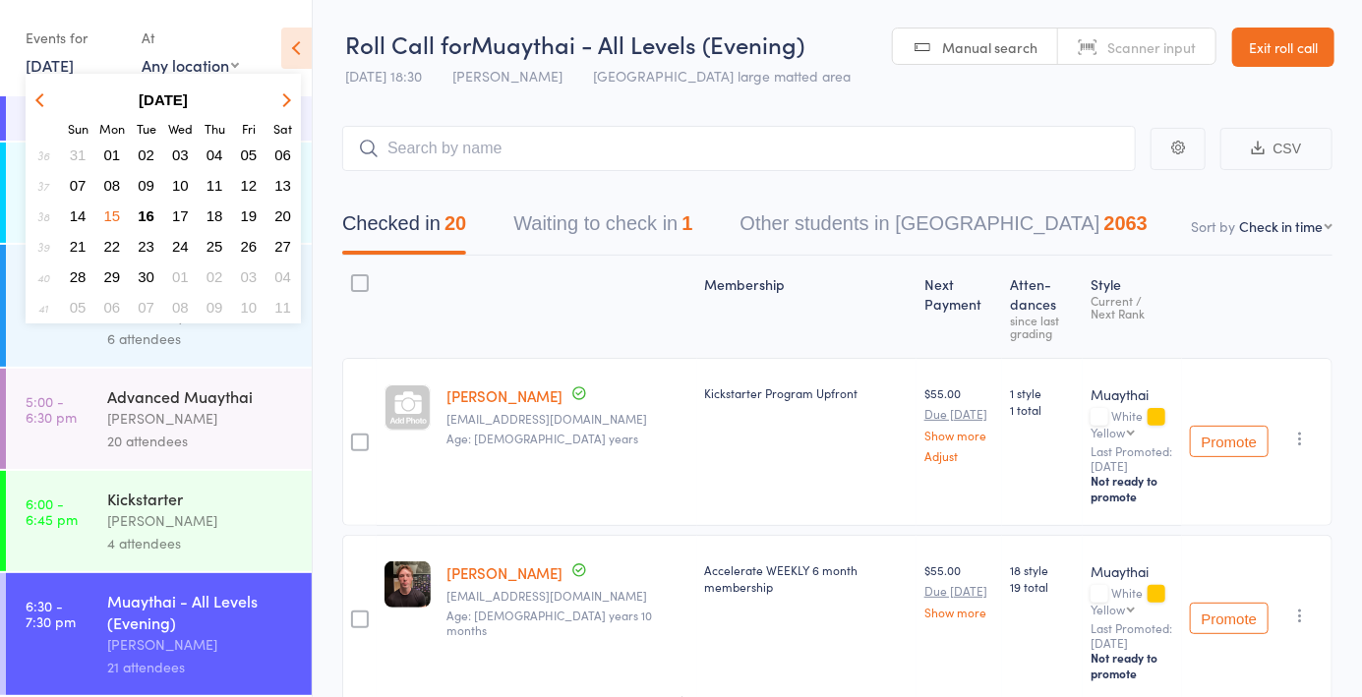
click at [144, 223] on span "16" at bounding box center [146, 215] width 17 height 17
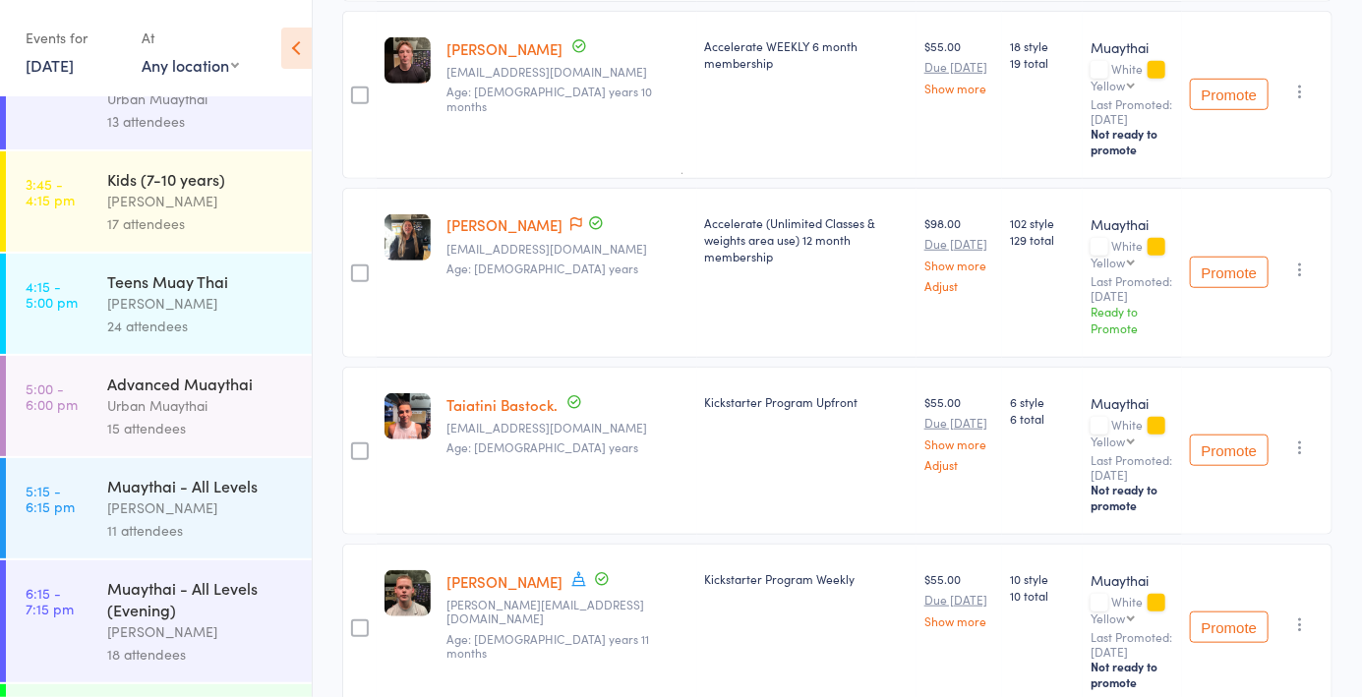
scroll to position [530, 0]
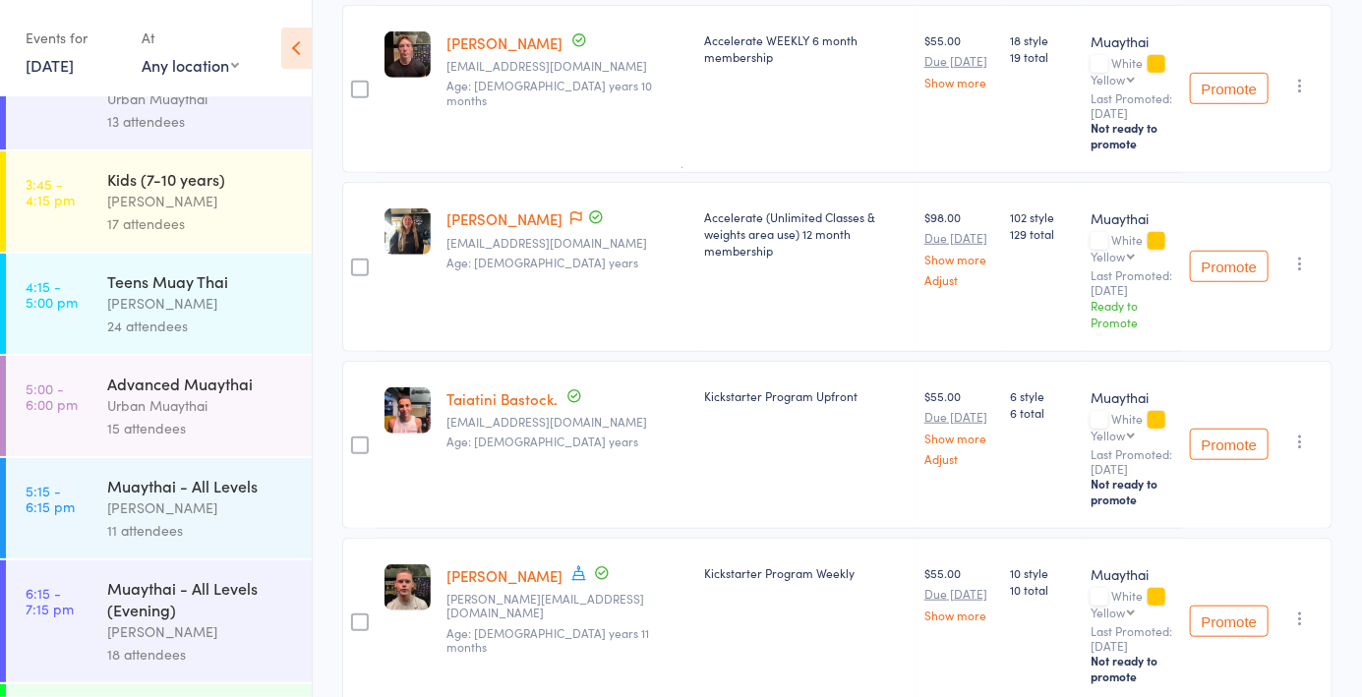
click at [238, 640] on div "[PERSON_NAME]" at bounding box center [201, 631] width 188 height 23
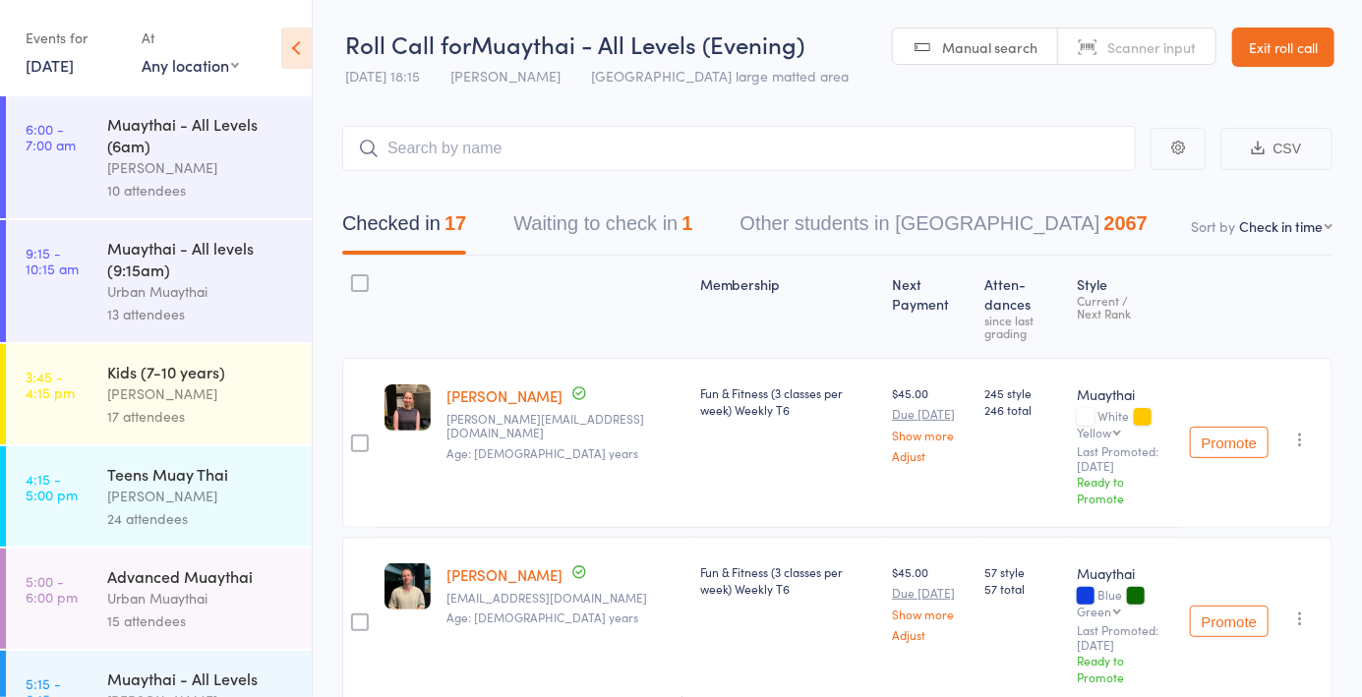
click at [557, 146] on input "search" at bounding box center [738, 148] width 793 height 45
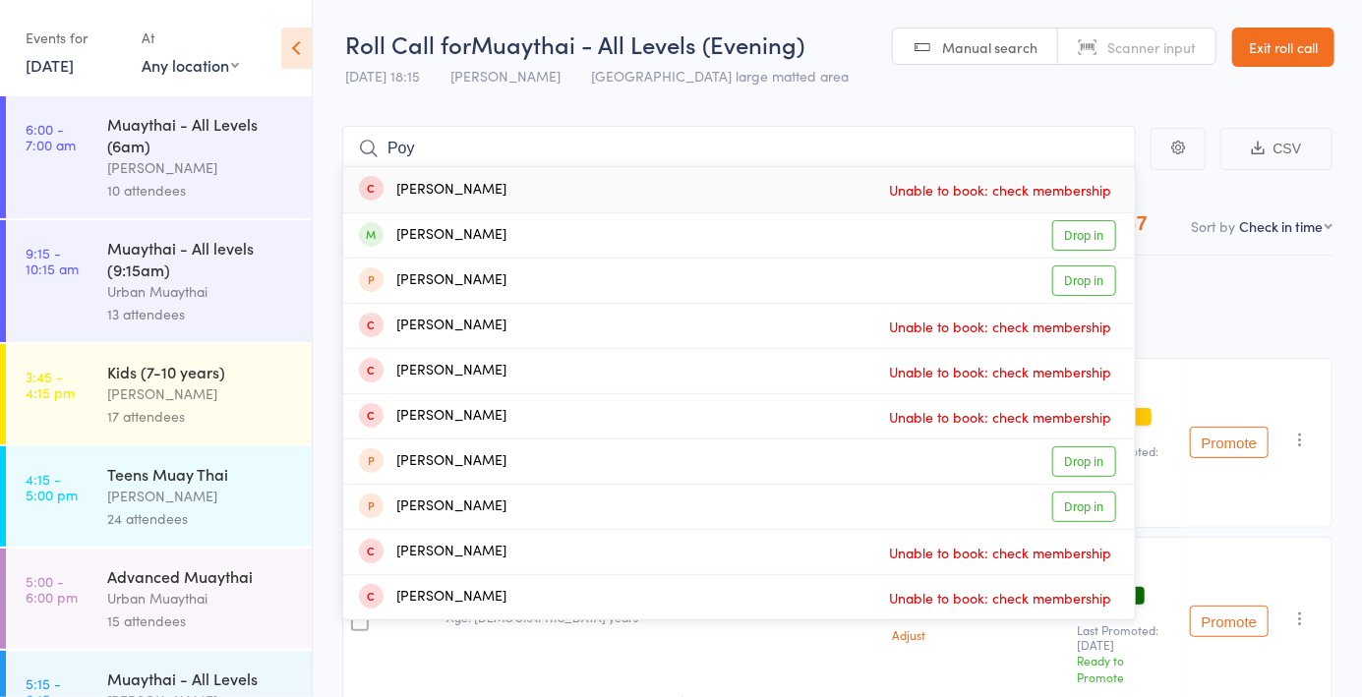
type input "Poy"
click at [1076, 249] on link "Drop in" at bounding box center [1084, 235] width 64 height 30
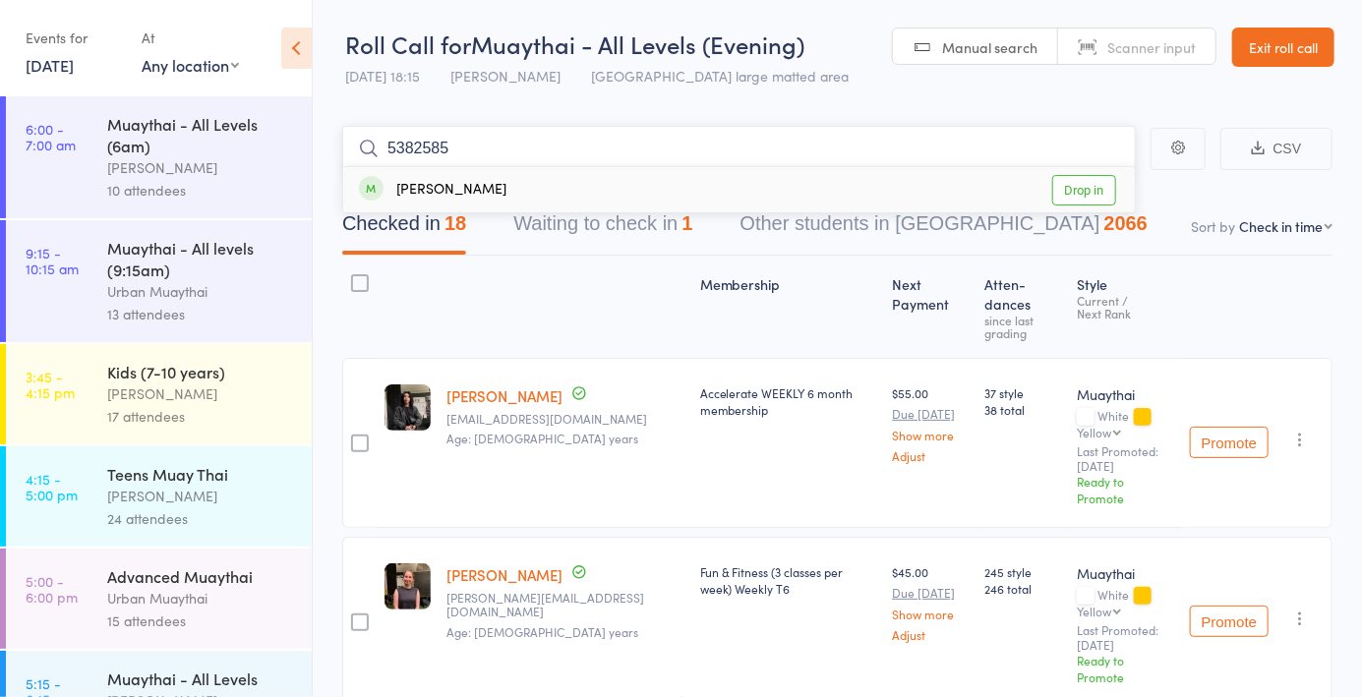
type input "53825851"
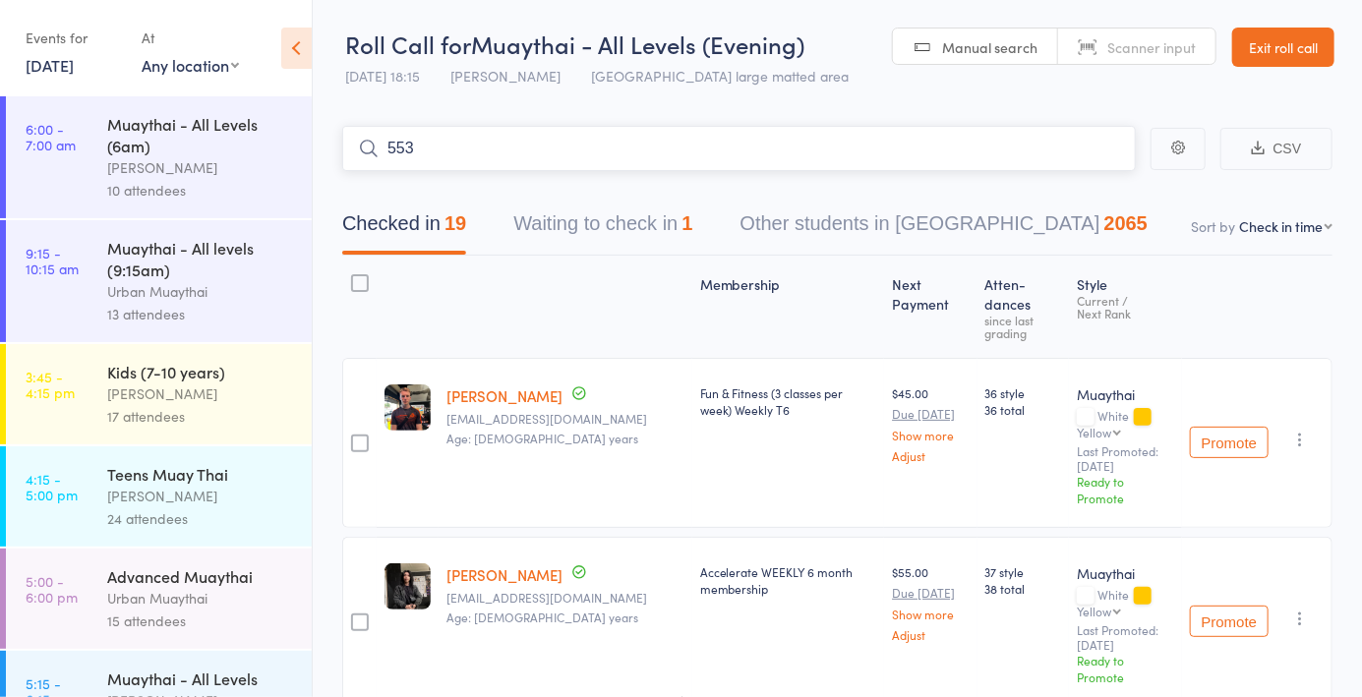
type input "5531"
click at [1096, 207] on div "[PERSON_NAME] Drop in" at bounding box center [738, 189] width 791 height 45
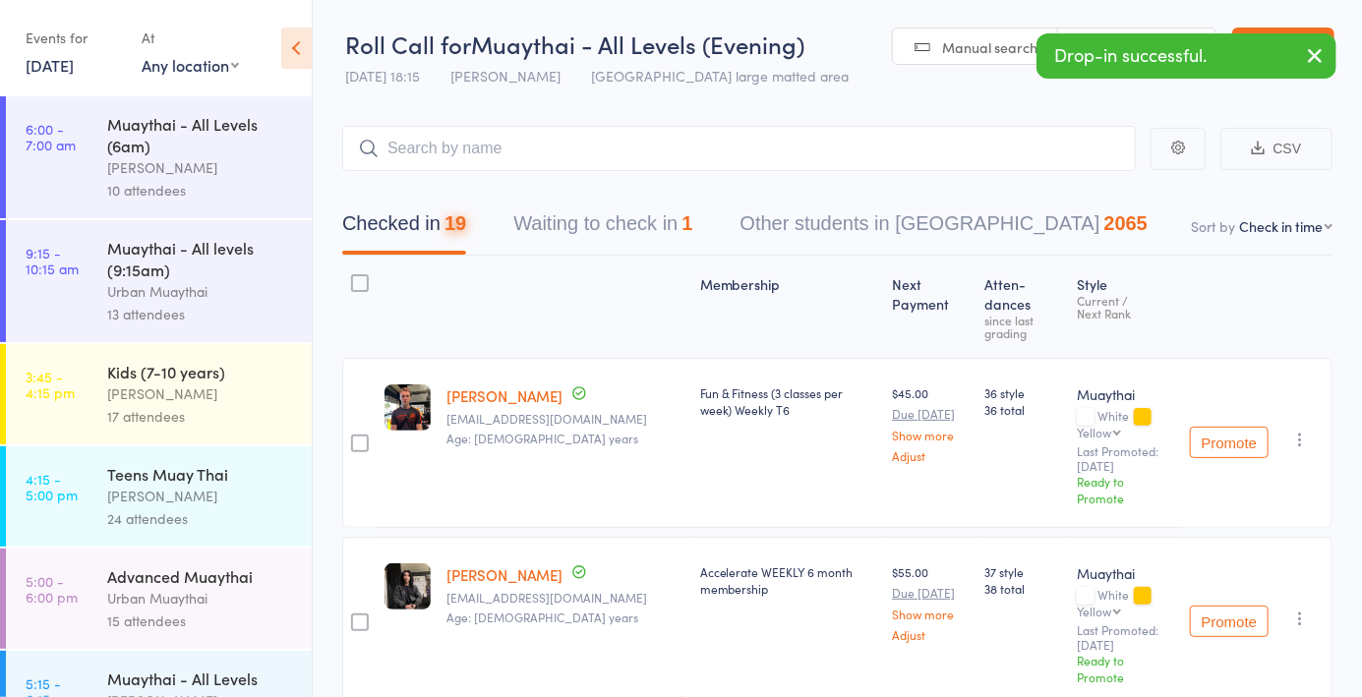
click at [986, 33] on link "Manual search" at bounding box center [975, 47] width 165 height 37
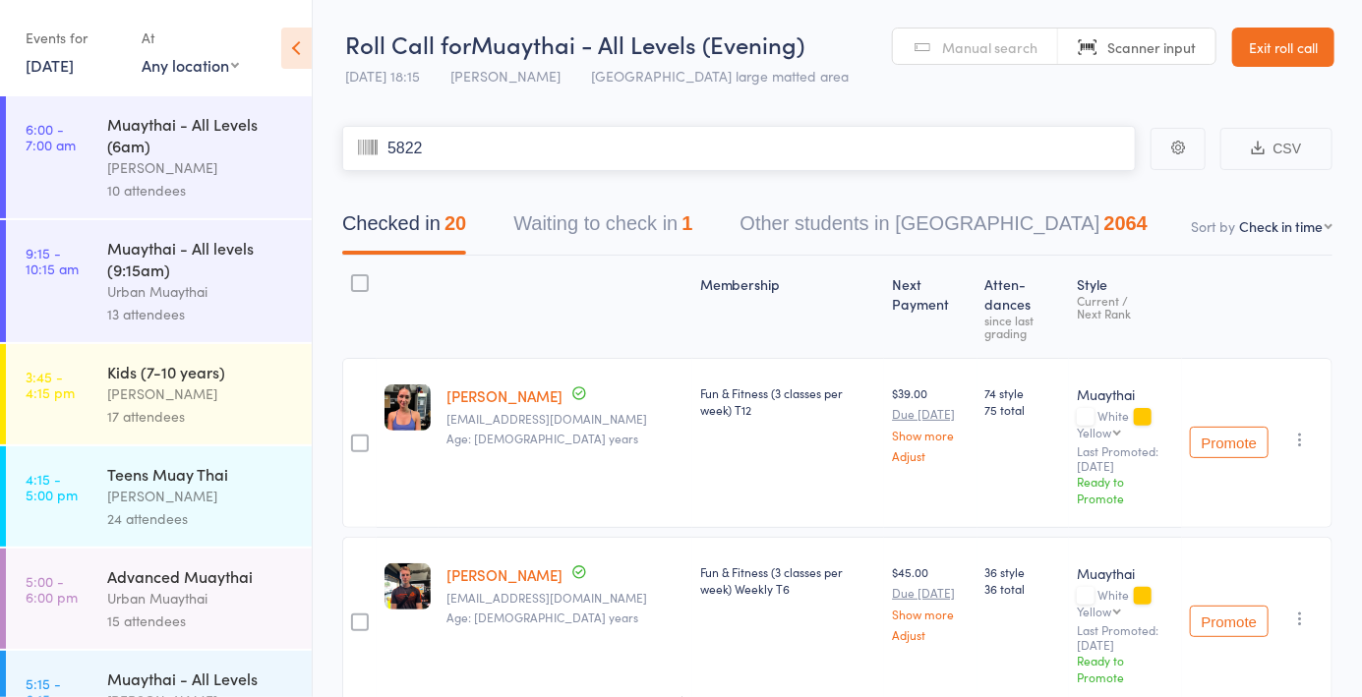
type input "5822"
type input "5346"
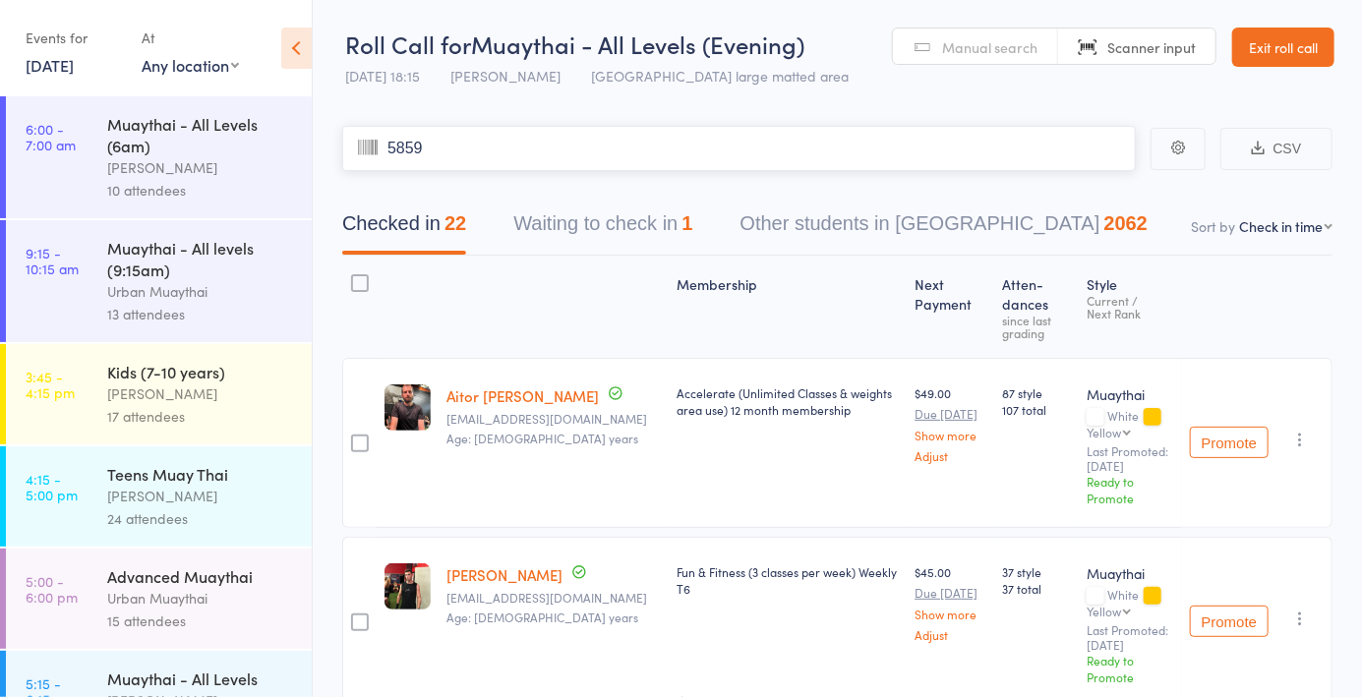
type input "5859"
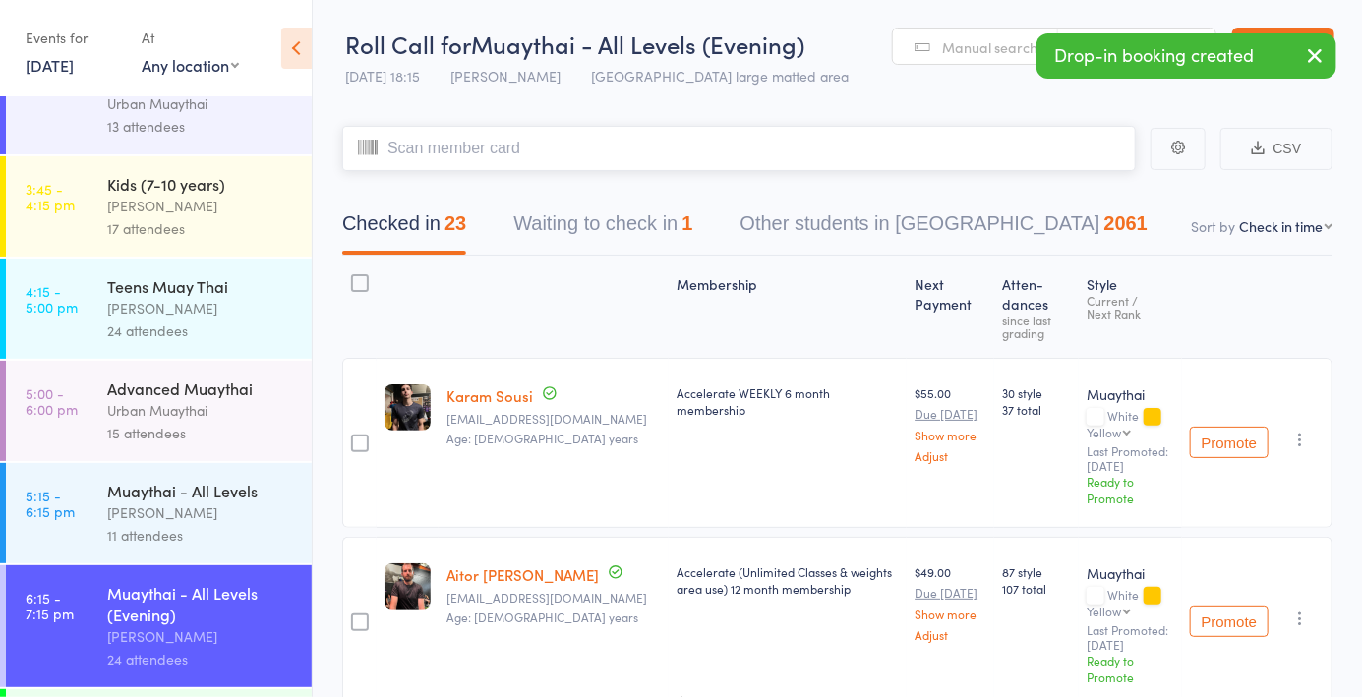
scroll to position [287, 0]
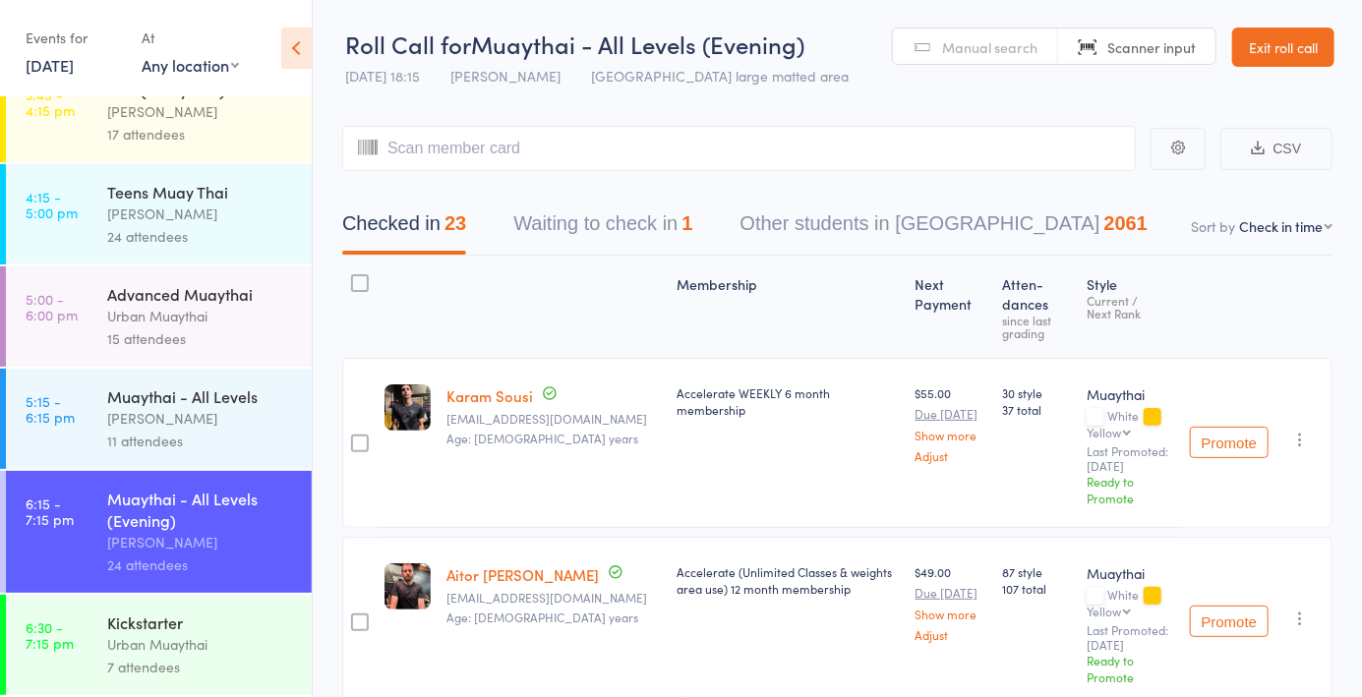
click at [237, 417] on div "[PERSON_NAME]" at bounding box center [201, 418] width 188 height 23
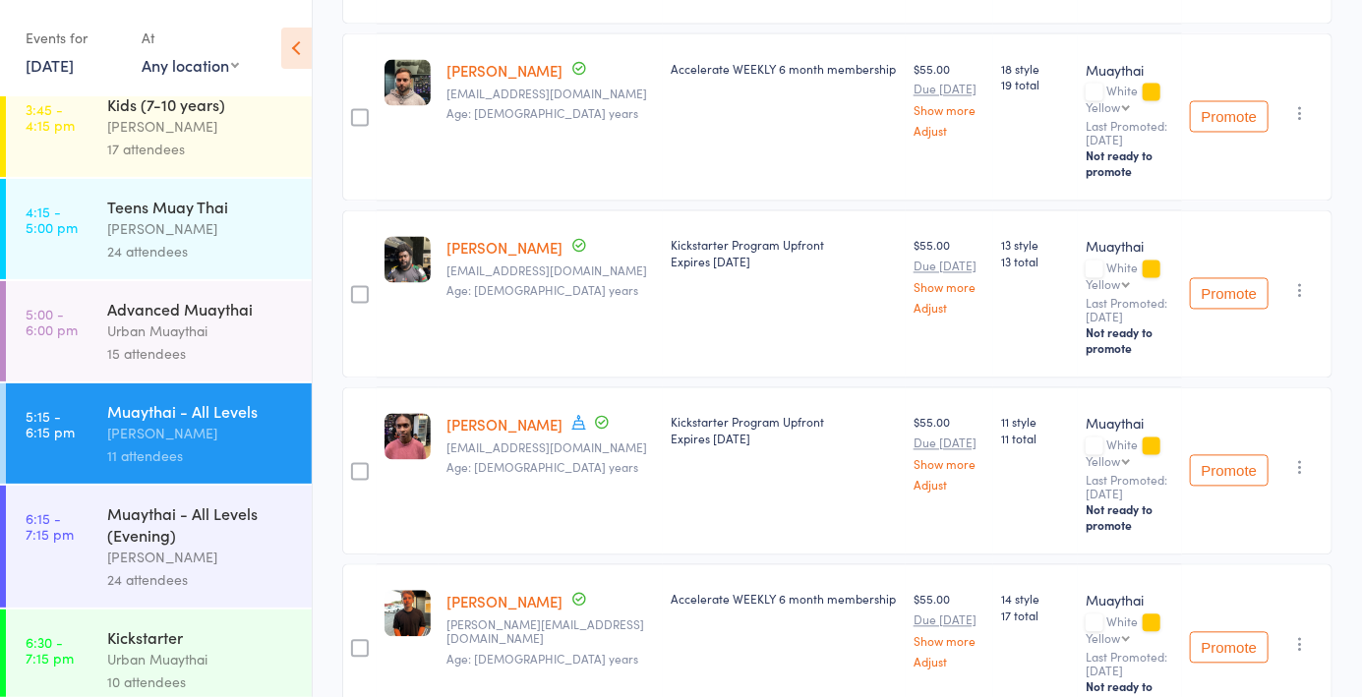
scroll to position [287, 0]
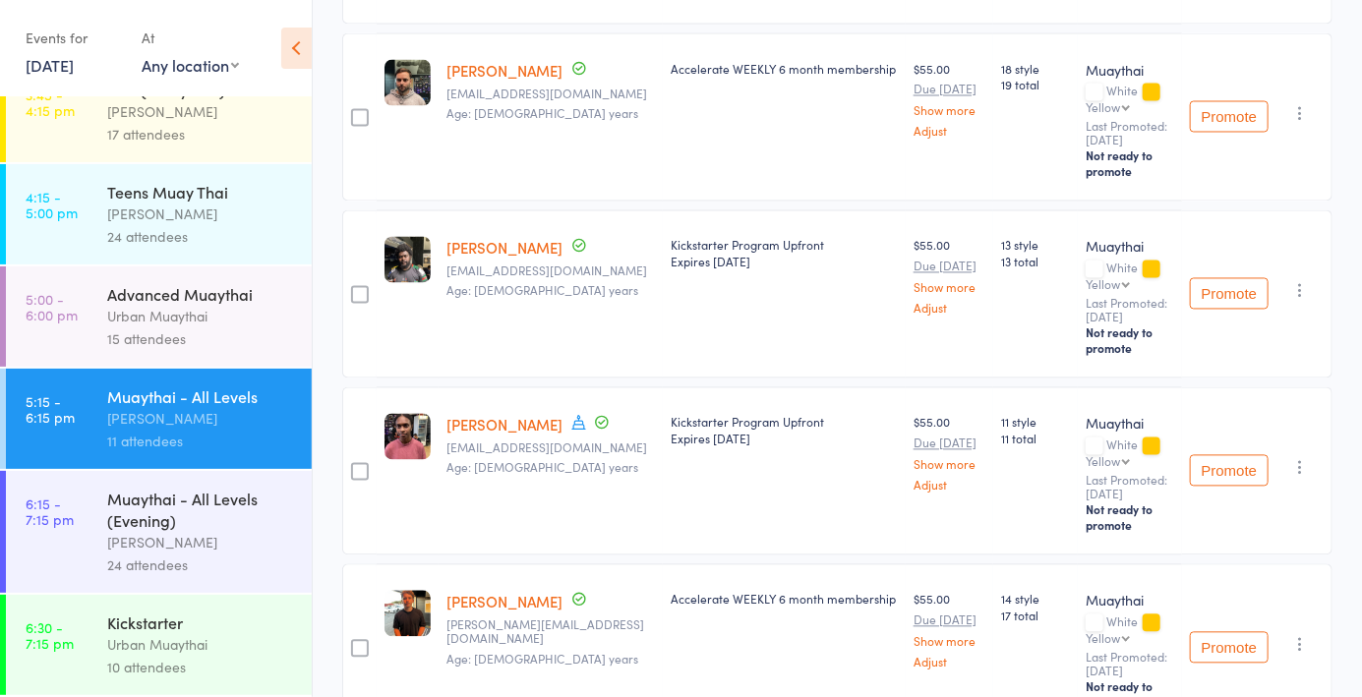
click at [227, 522] on div "Muaythai - All Levels (Evening)" at bounding box center [201, 509] width 188 height 43
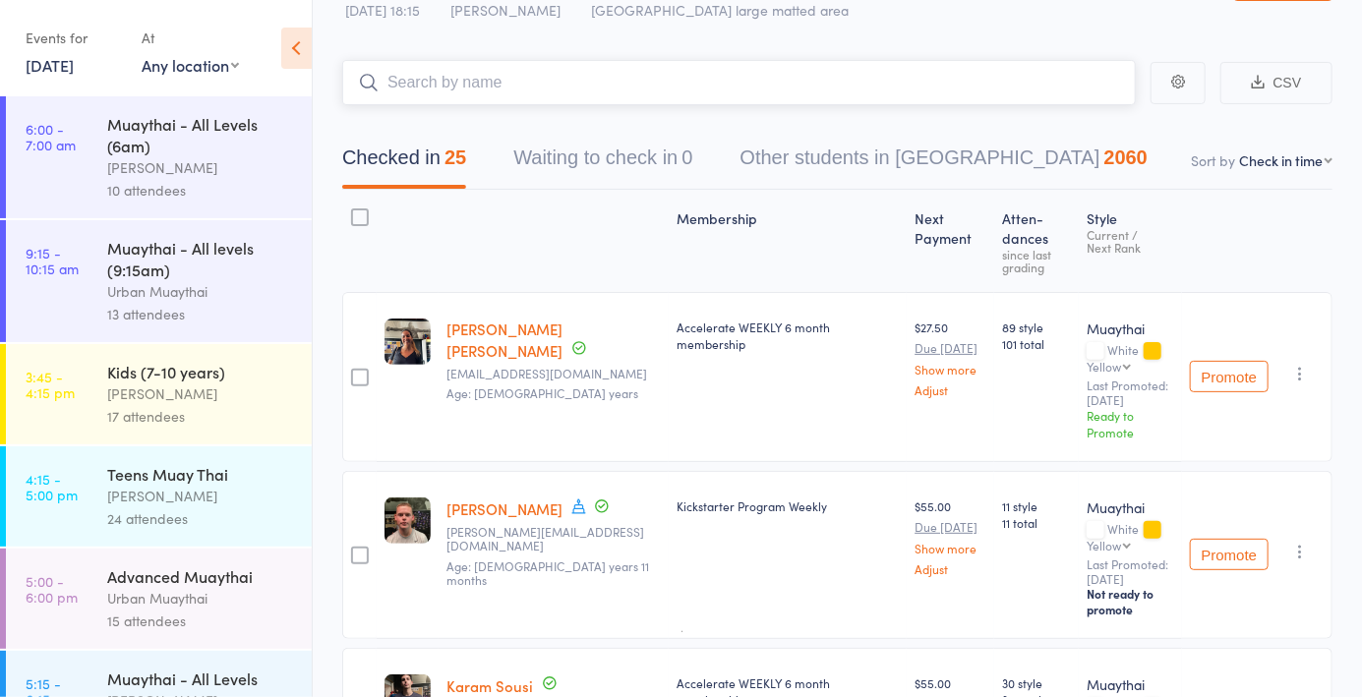
scroll to position [65, 0]
click at [666, 79] on input "search" at bounding box center [738, 83] width 793 height 45
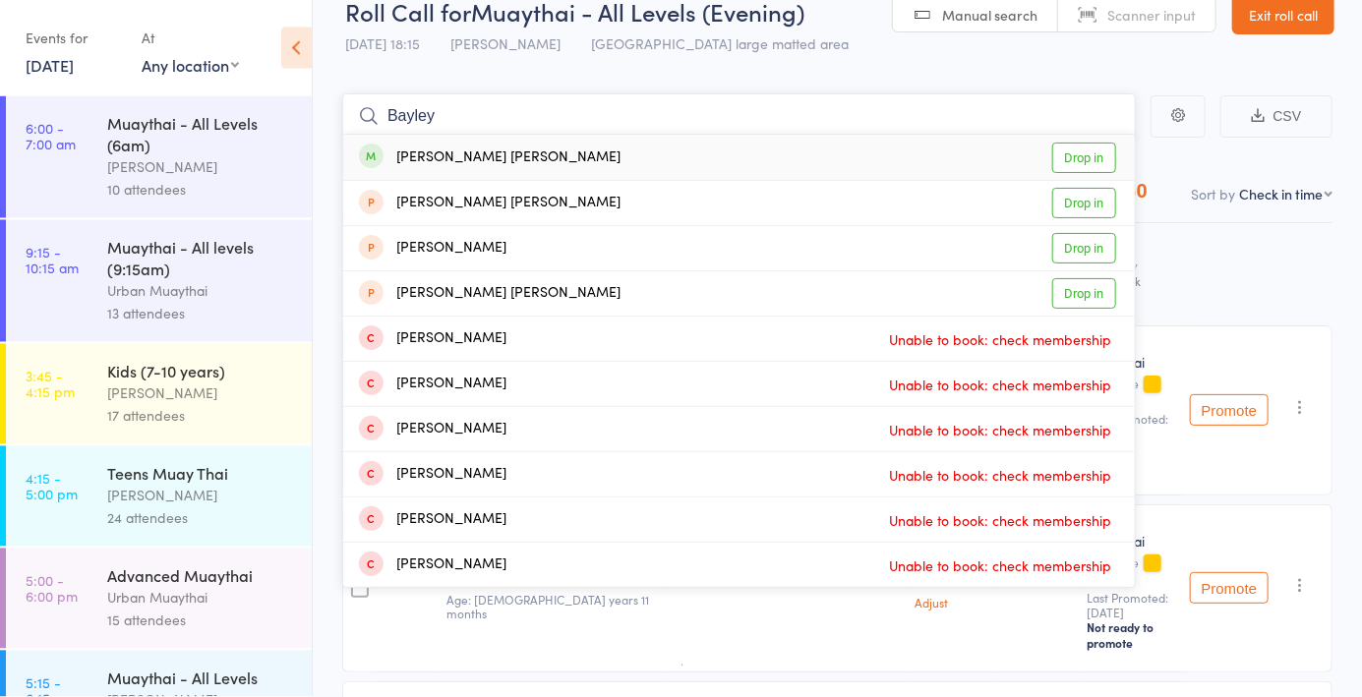
type input "Bayley"
click at [1094, 170] on link "Drop in" at bounding box center [1084, 158] width 64 height 30
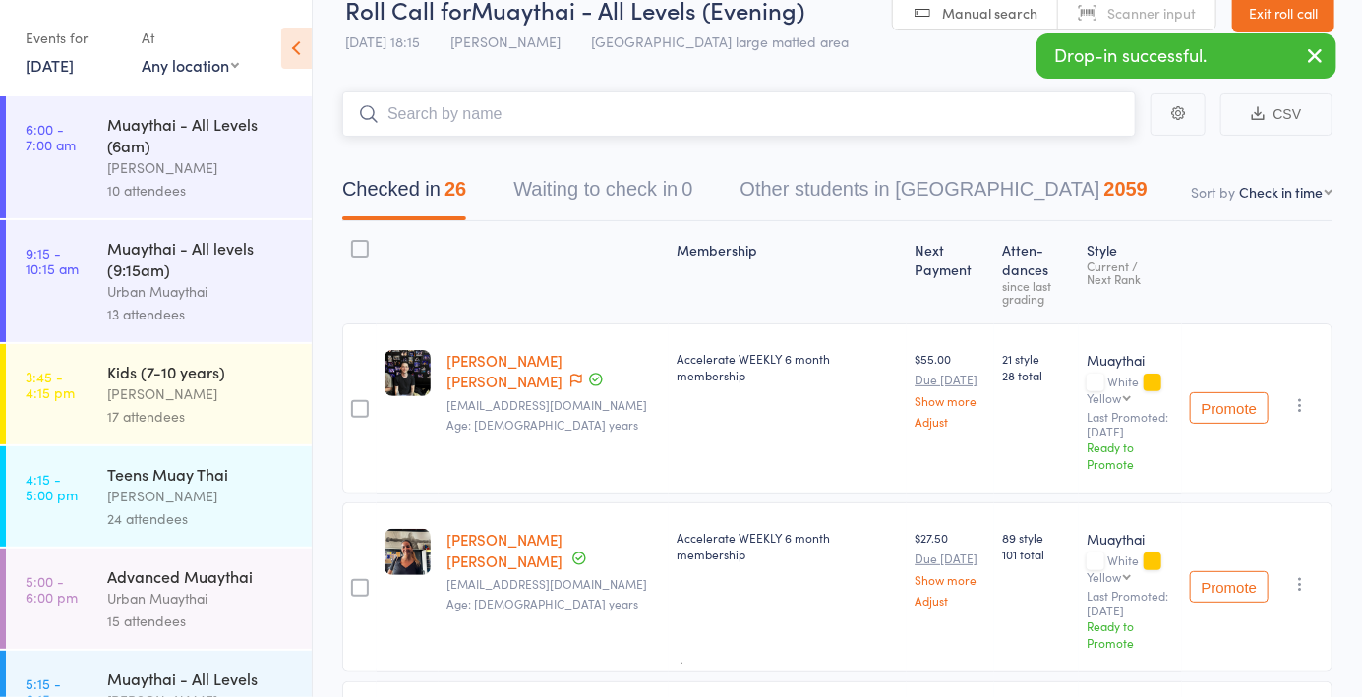
scroll to position [0, 0]
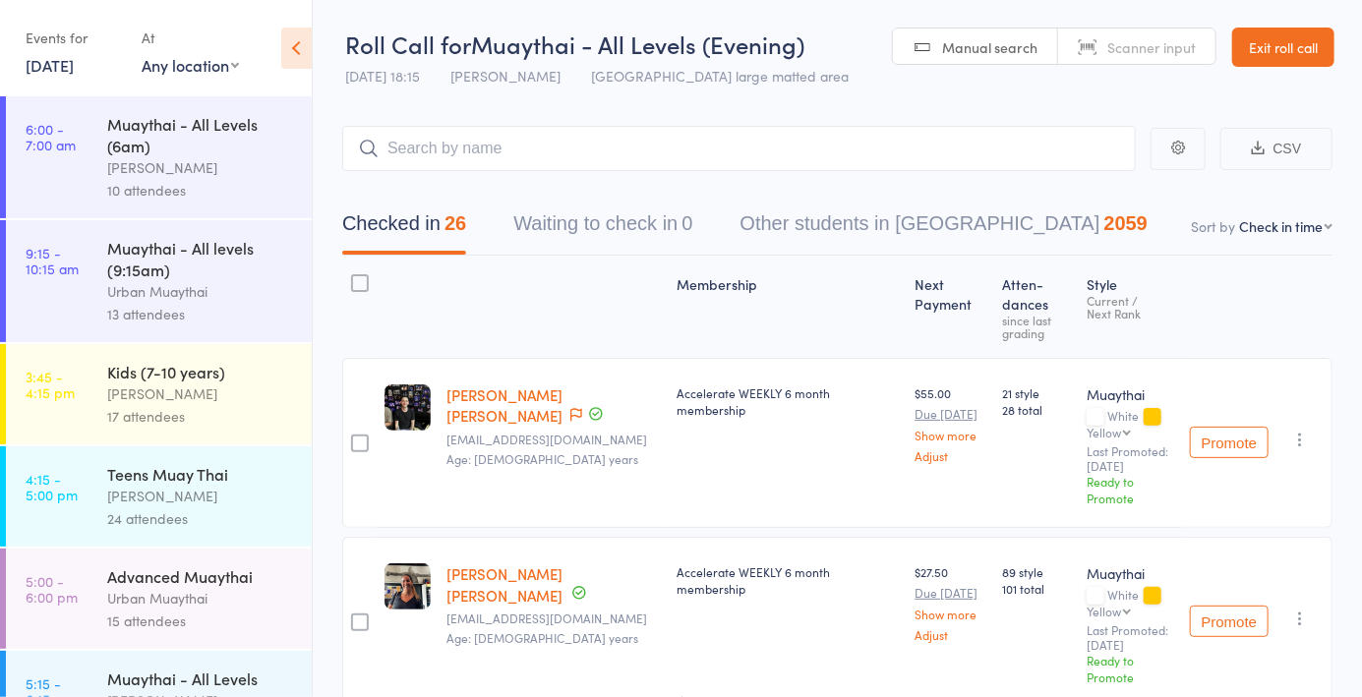
click at [1296, 439] on icon "button" at bounding box center [1300, 440] width 20 height 20
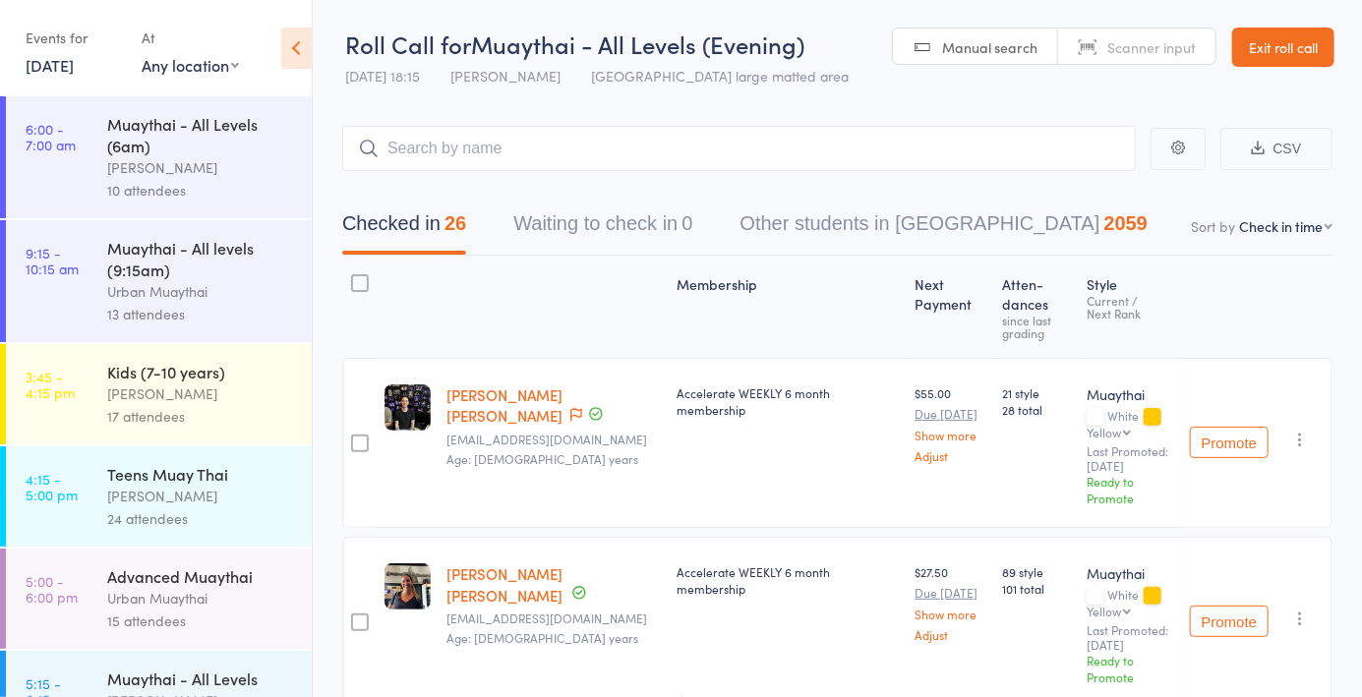
click at [1305, 438] on icon "button" at bounding box center [1300, 440] width 20 height 20
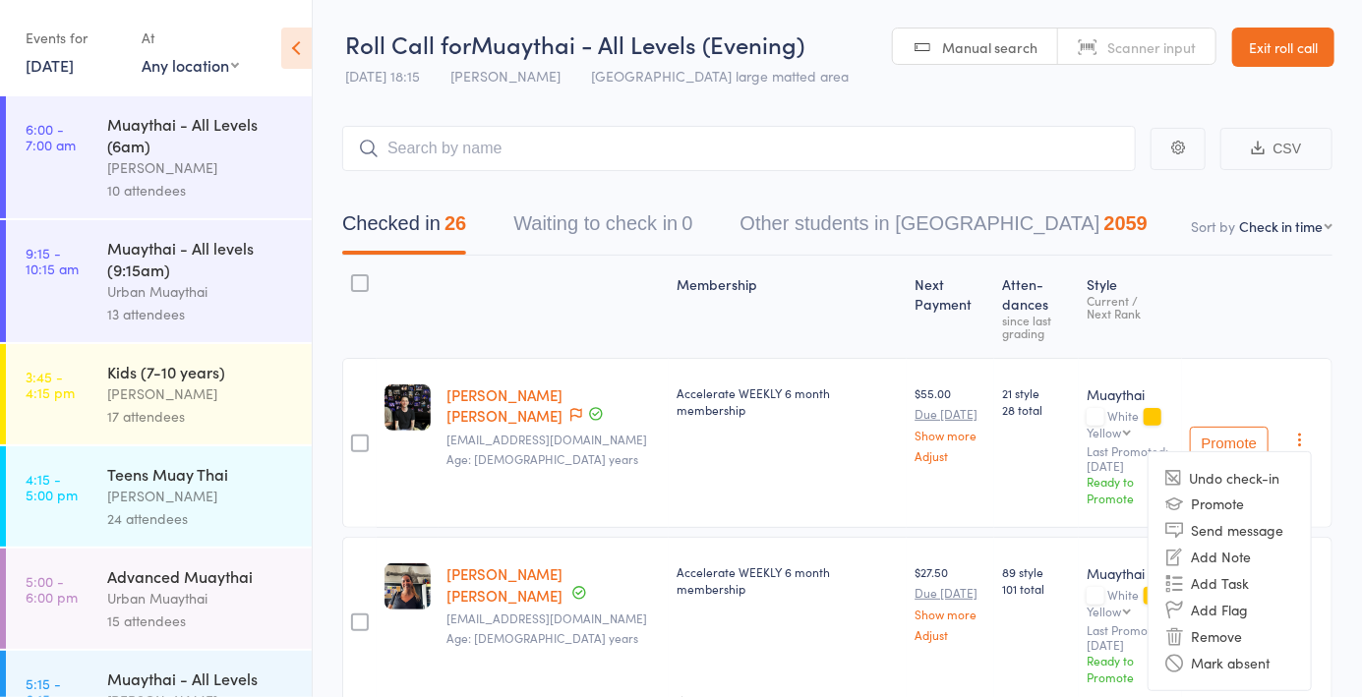
click at [1204, 638] on li "Remove" at bounding box center [1229, 636] width 162 height 27
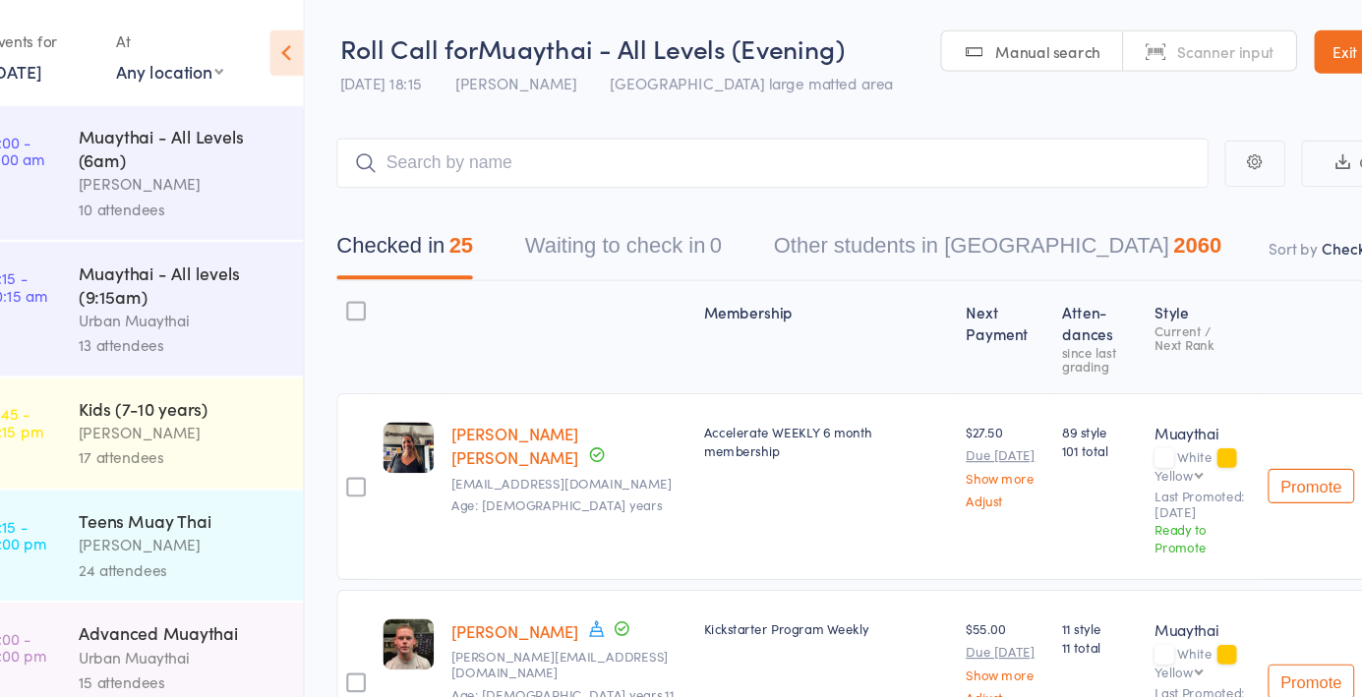
scroll to position [287, 0]
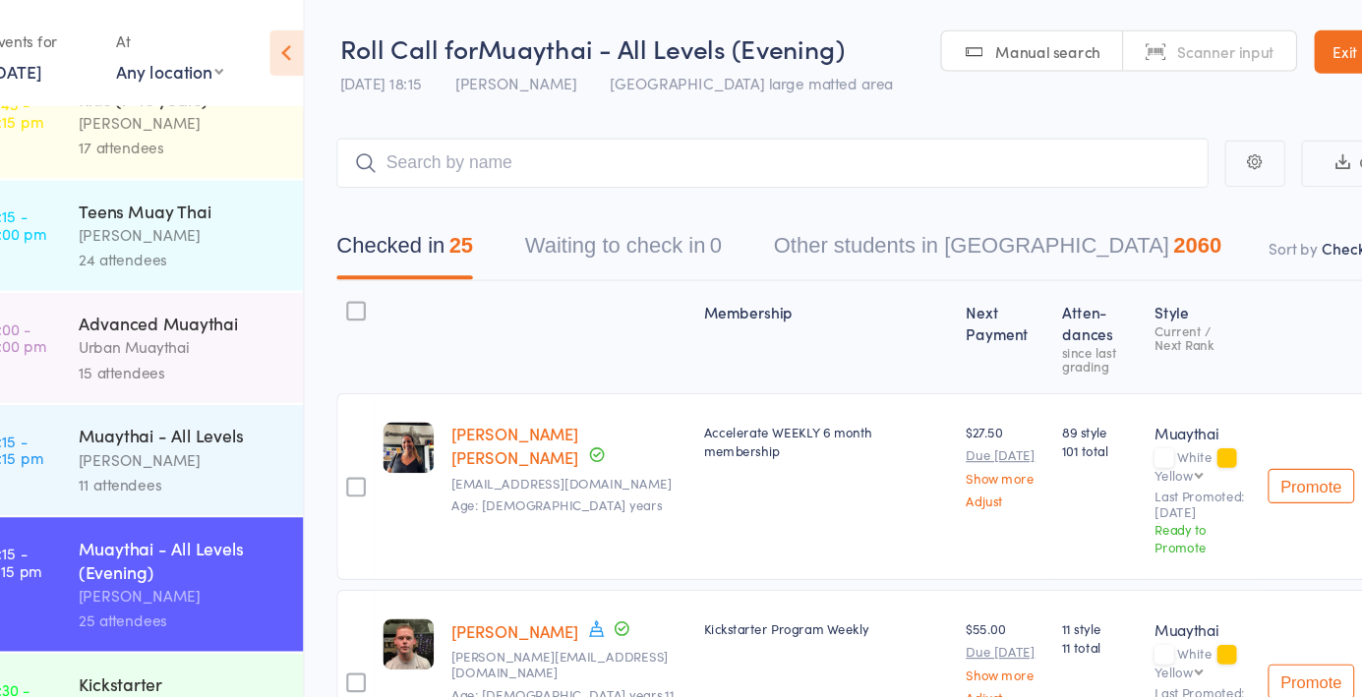
click at [74, 60] on link "[DATE]" at bounding box center [50, 65] width 48 height 22
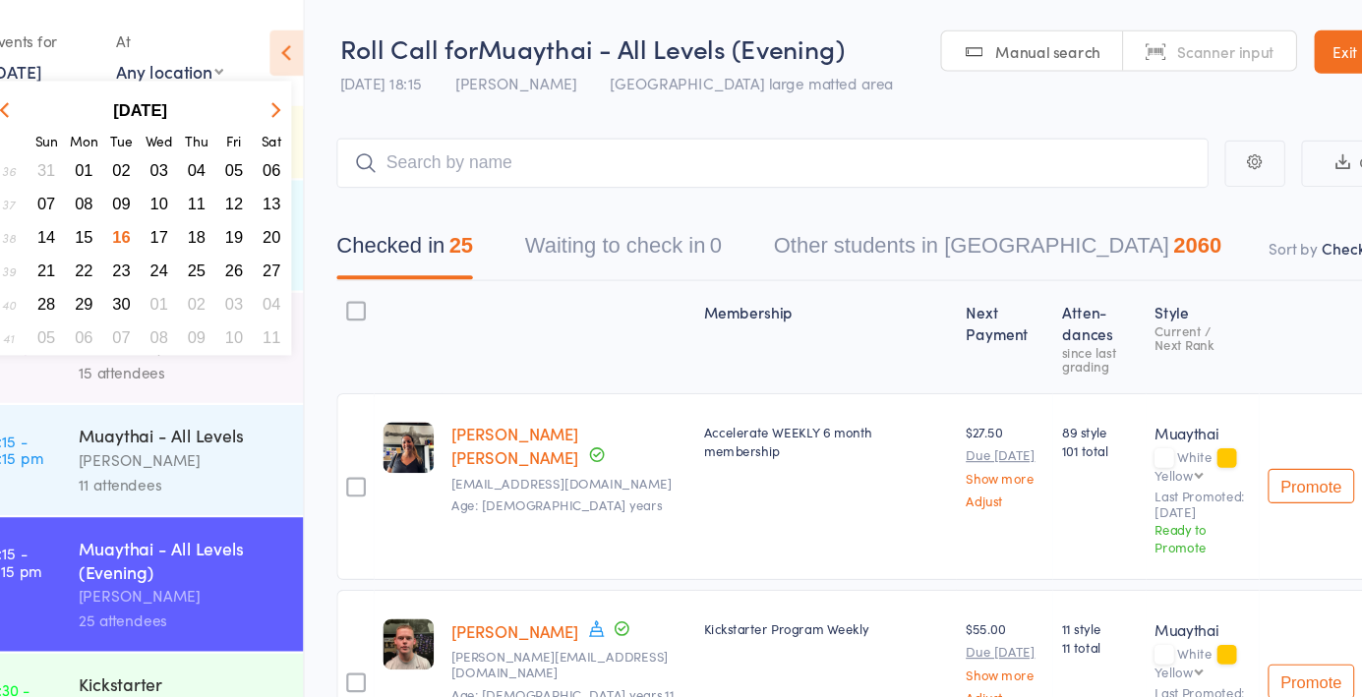
click at [114, 221] on span "15" at bounding box center [112, 215] width 17 height 17
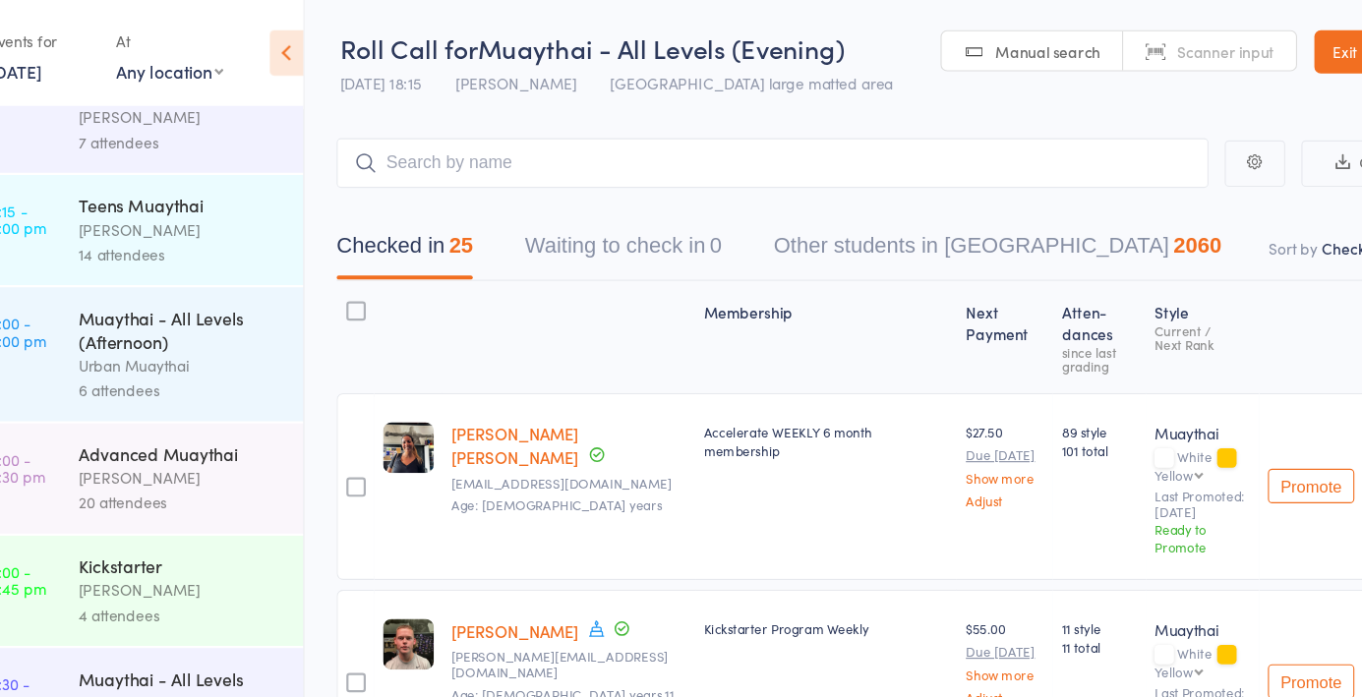
scroll to position [310, 0]
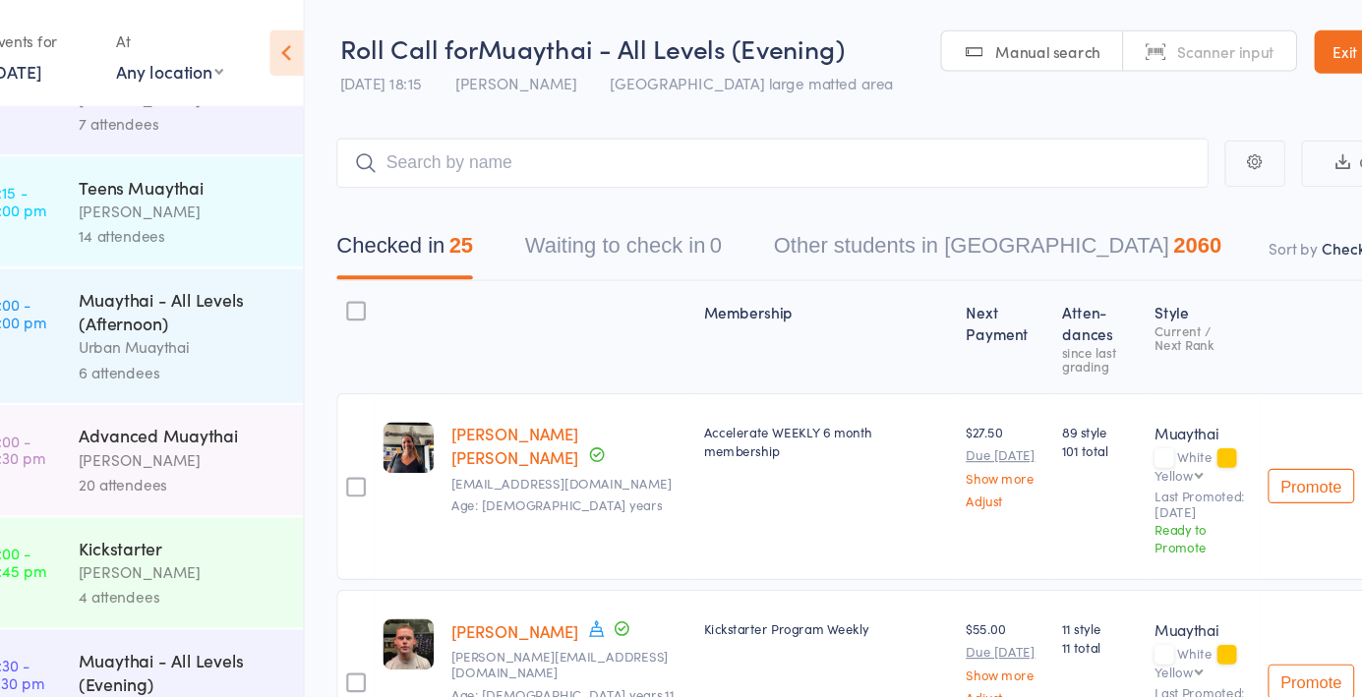
click at [183, 623] on div "Muaythai - All Levels (Evening)" at bounding box center [201, 611] width 188 height 43
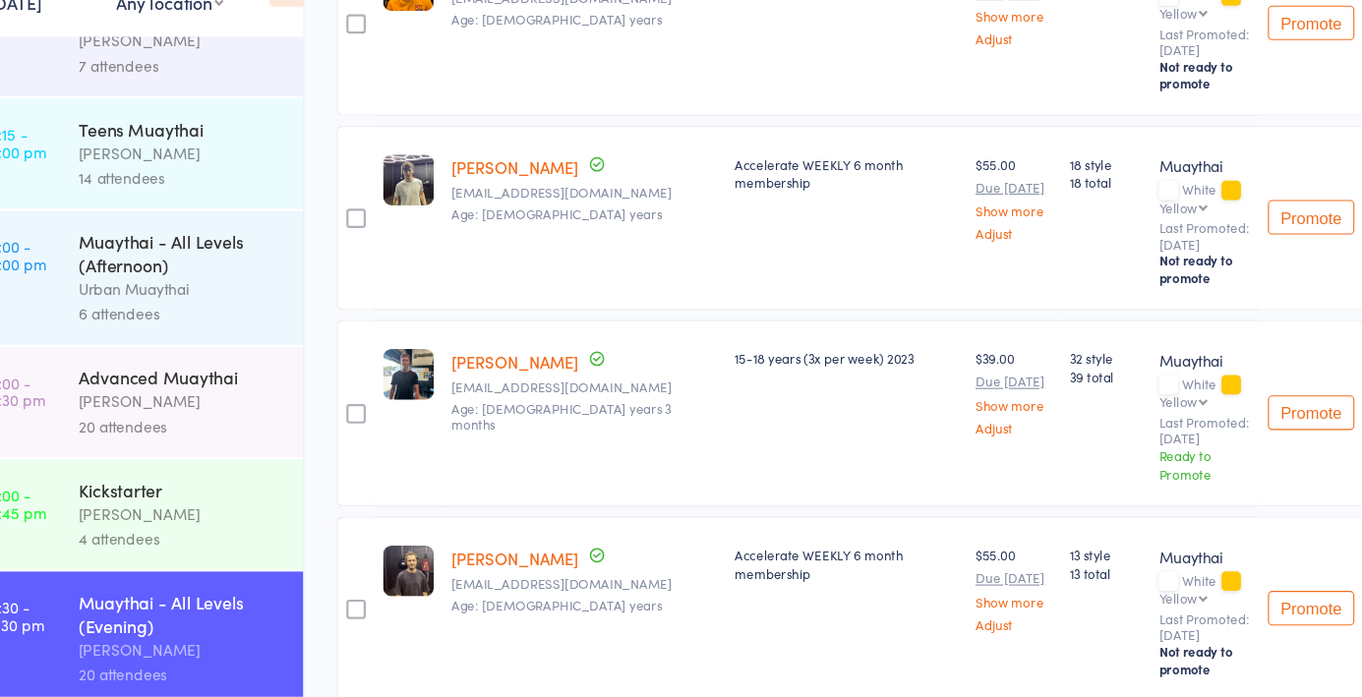
scroll to position [1246, 0]
click at [147, 569] on div "Kickstarter [PERSON_NAME] 4 attendees" at bounding box center [209, 531] width 204 height 100
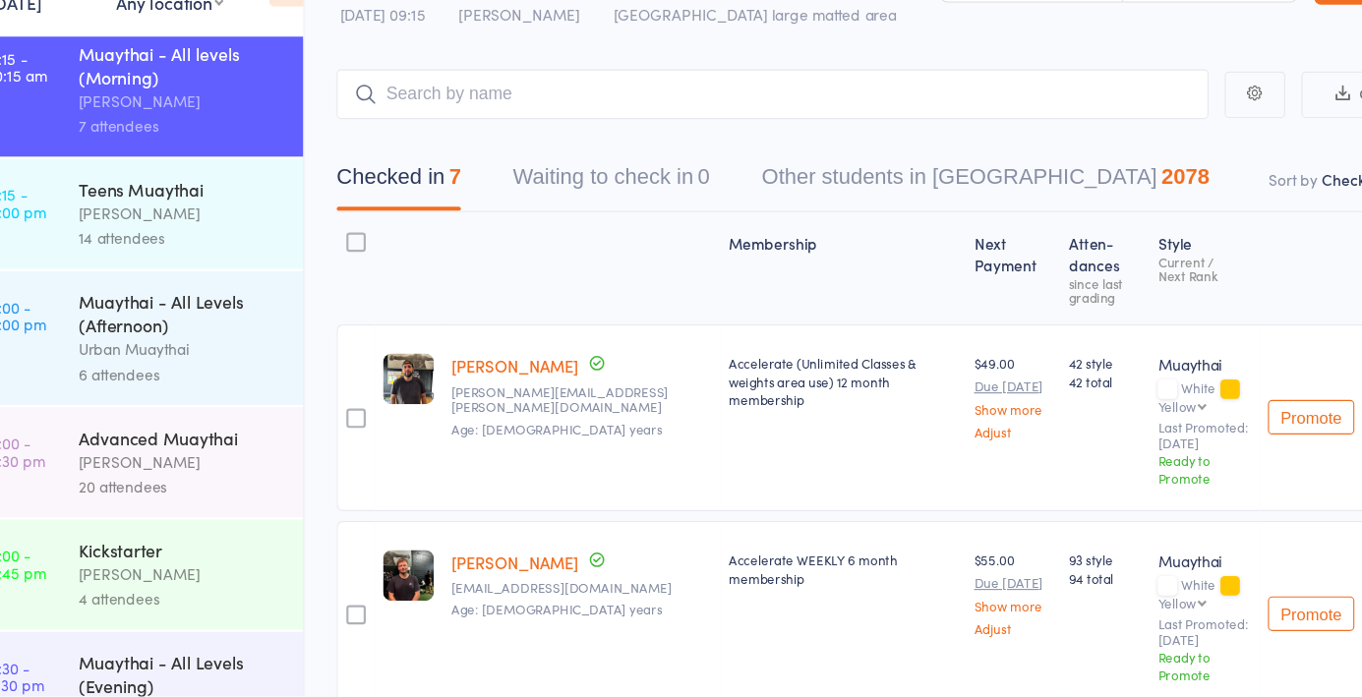
scroll to position [310, 0]
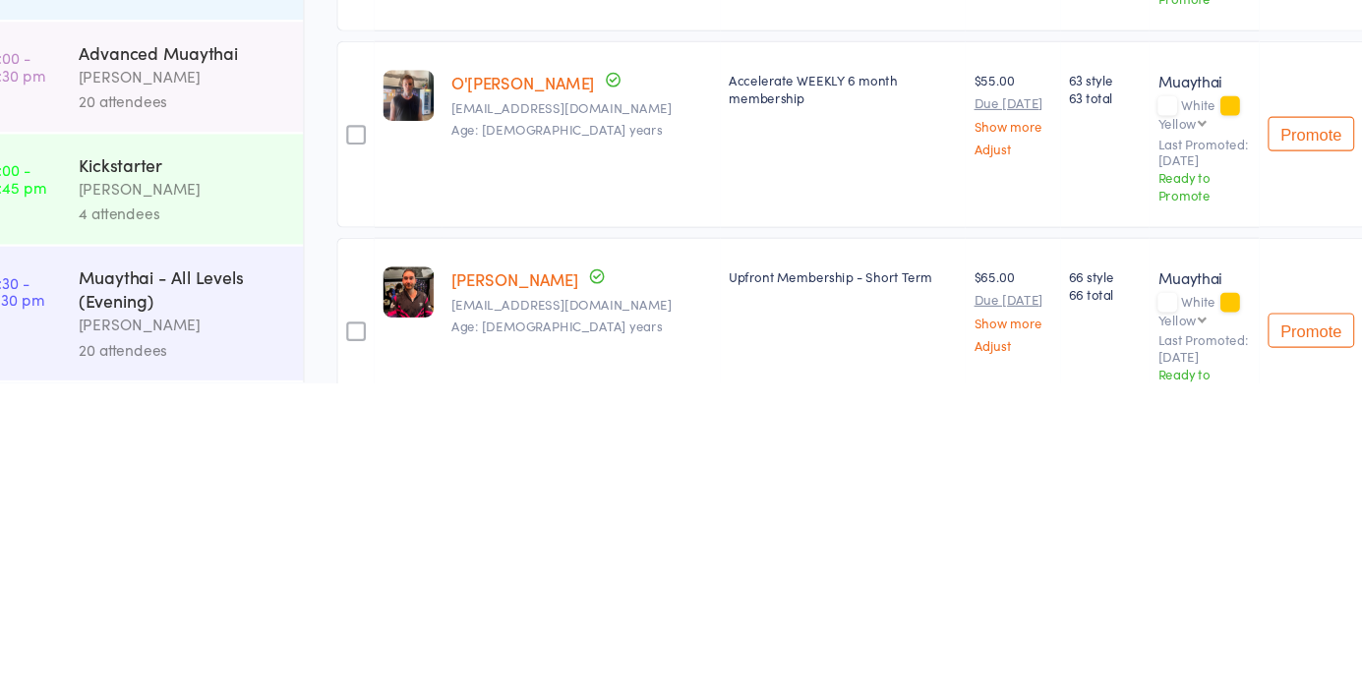
click at [215, 653] on div "[PERSON_NAME]" at bounding box center [201, 644] width 188 height 23
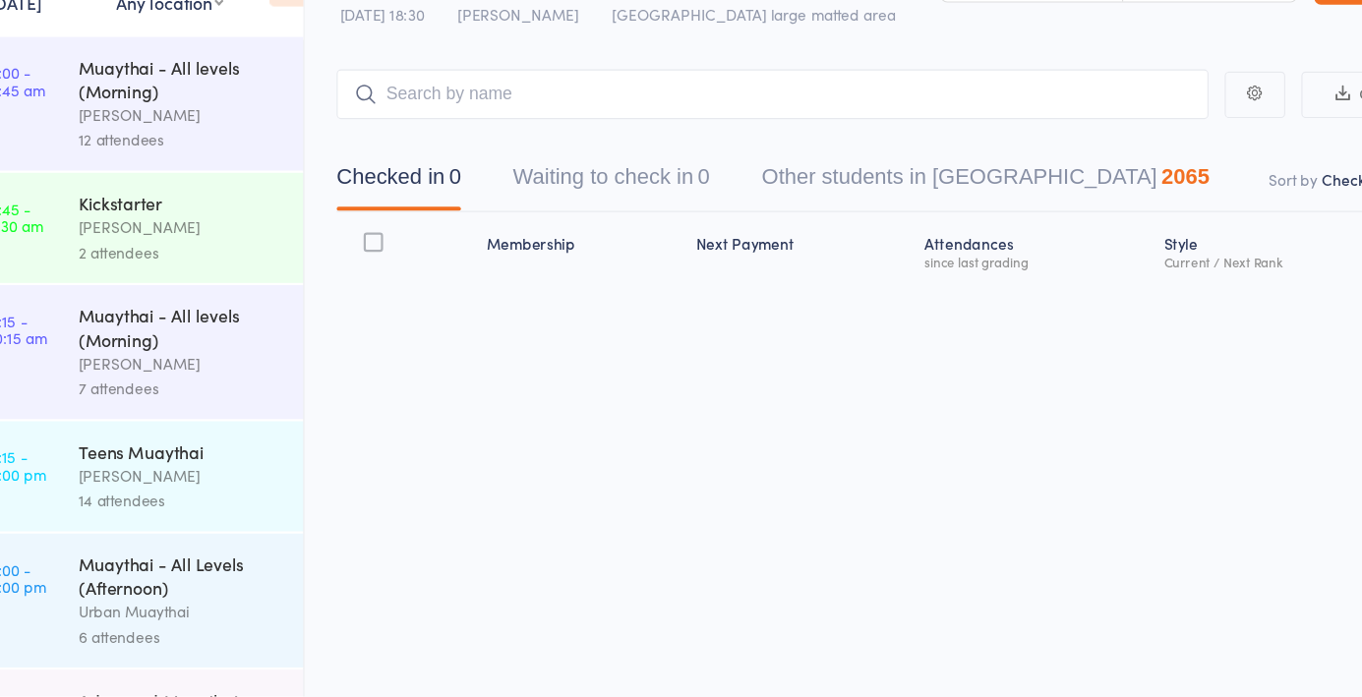
click at [78, 86] on div "Events for [DATE] [DATE] [DATE] Sun Mon Tue Wed Thu Fri Sat 36 31 01 02 03 04 0…" at bounding box center [156, 49] width 312 height 99
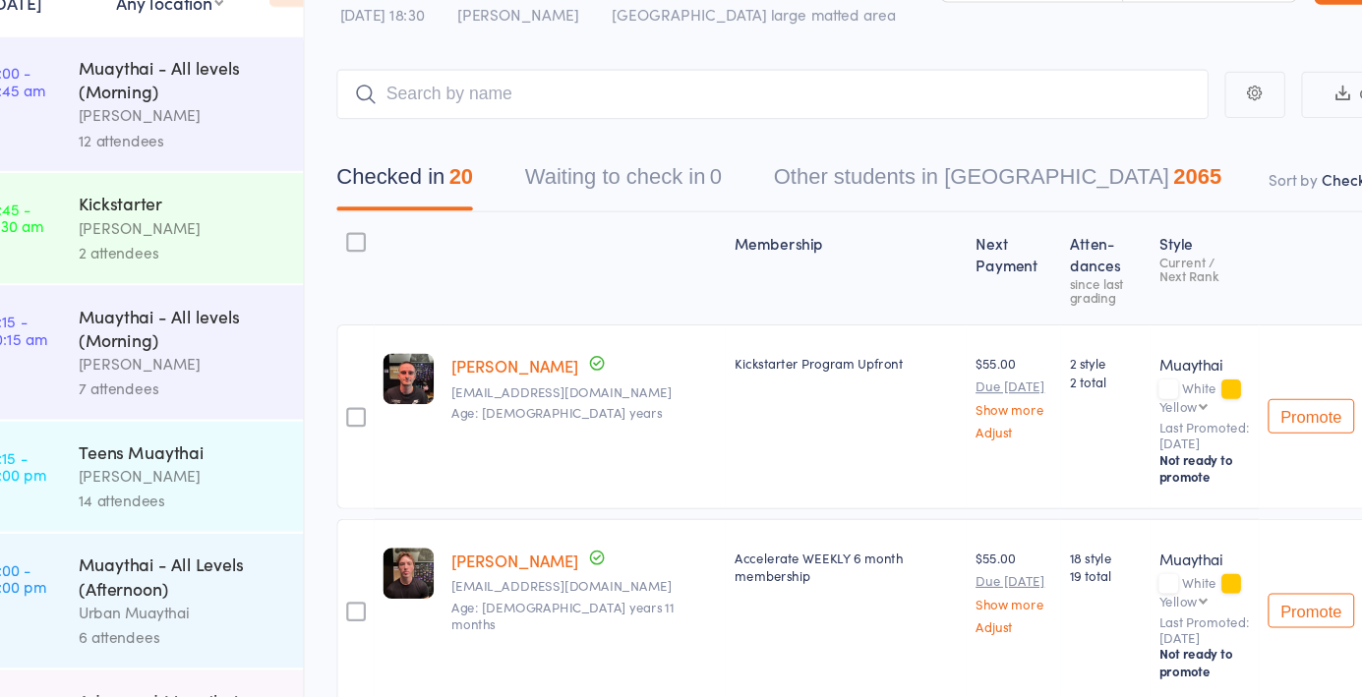
click at [74, 75] on link "[DATE]" at bounding box center [50, 65] width 48 height 22
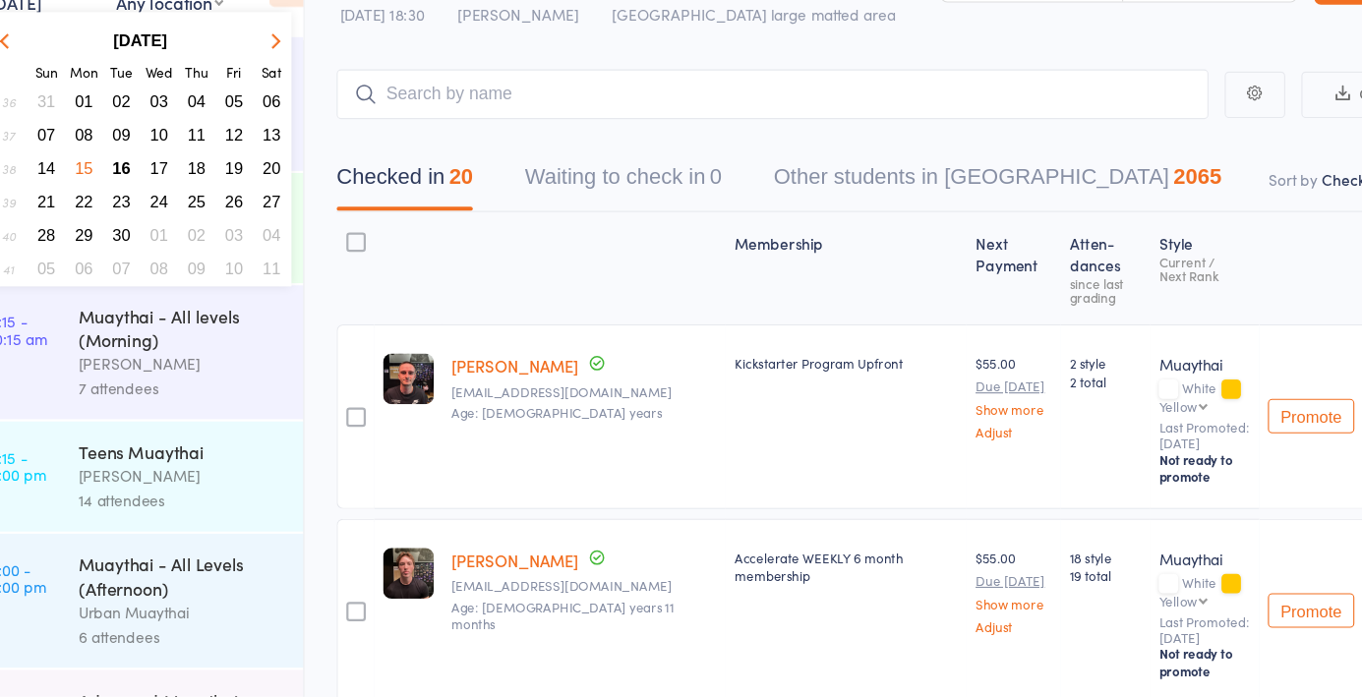
click at [150, 217] on span "16" at bounding box center [146, 215] width 17 height 17
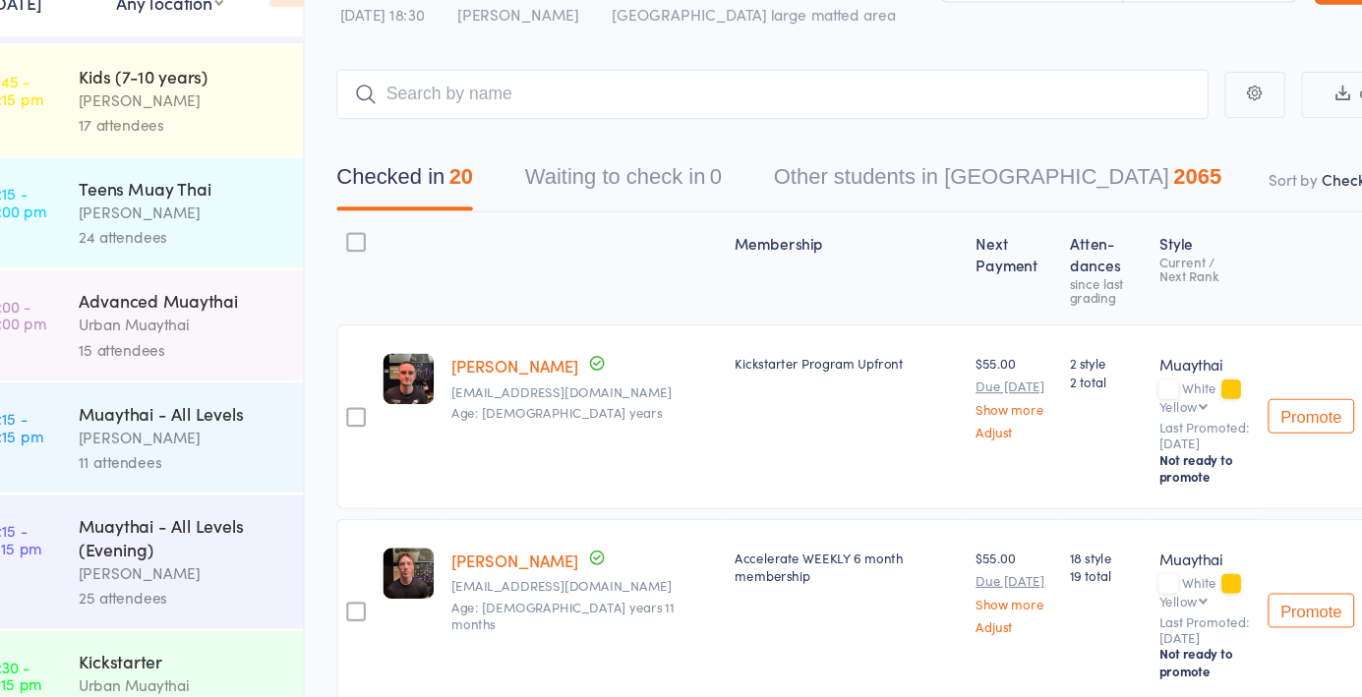
scroll to position [287, 0]
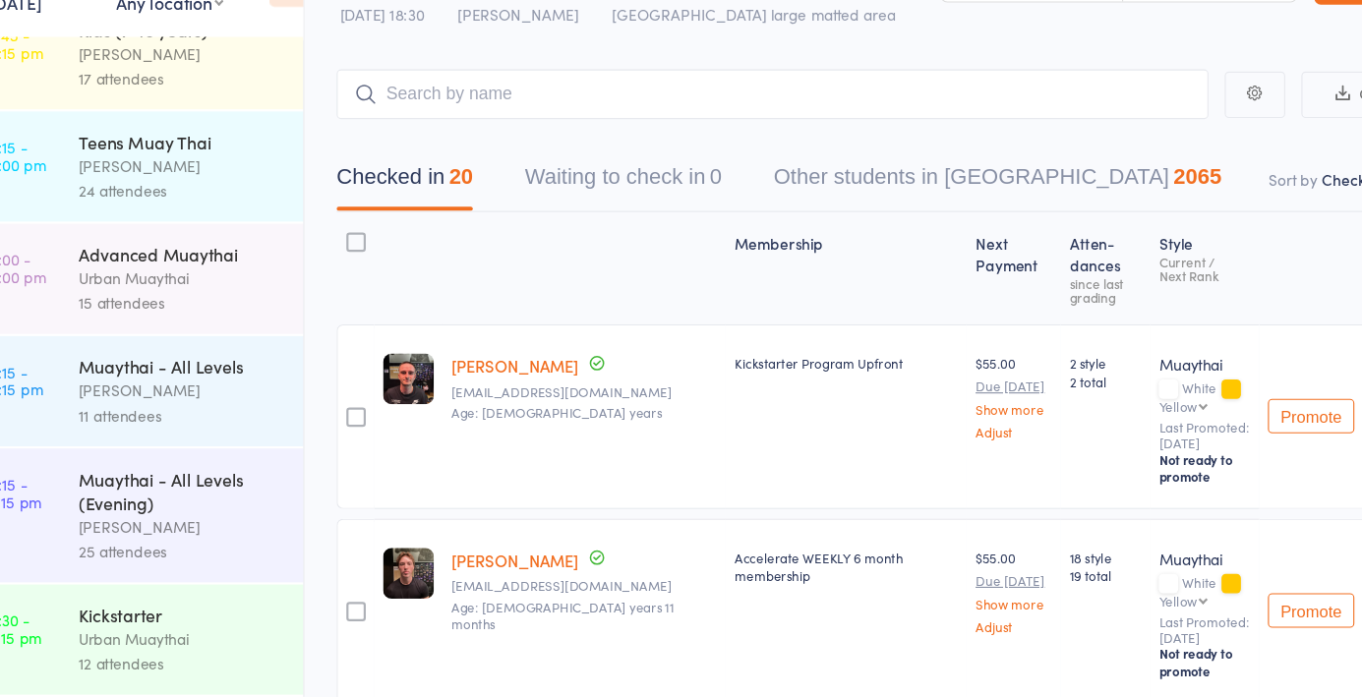
click at [243, 547] on div "[PERSON_NAME]" at bounding box center [201, 542] width 188 height 23
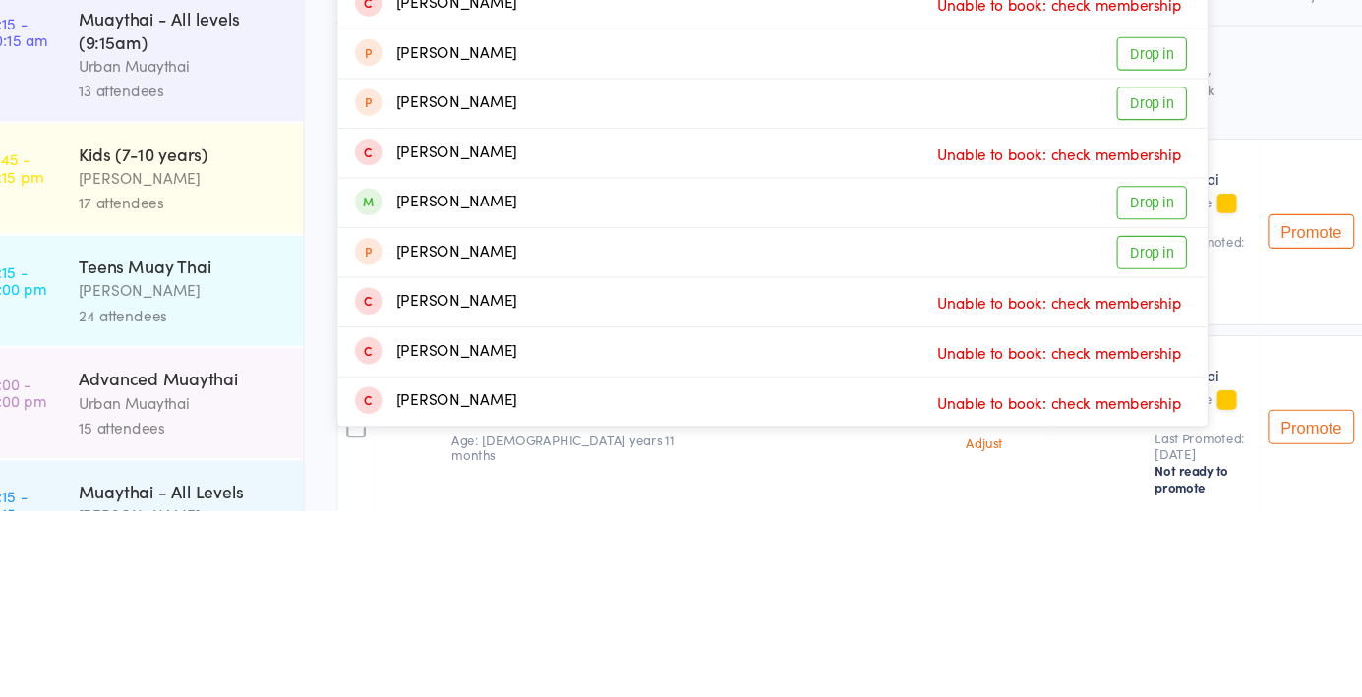
type input "[PERSON_NAME]"
click at [1072, 421] on link "Drop in" at bounding box center [1084, 416] width 64 height 30
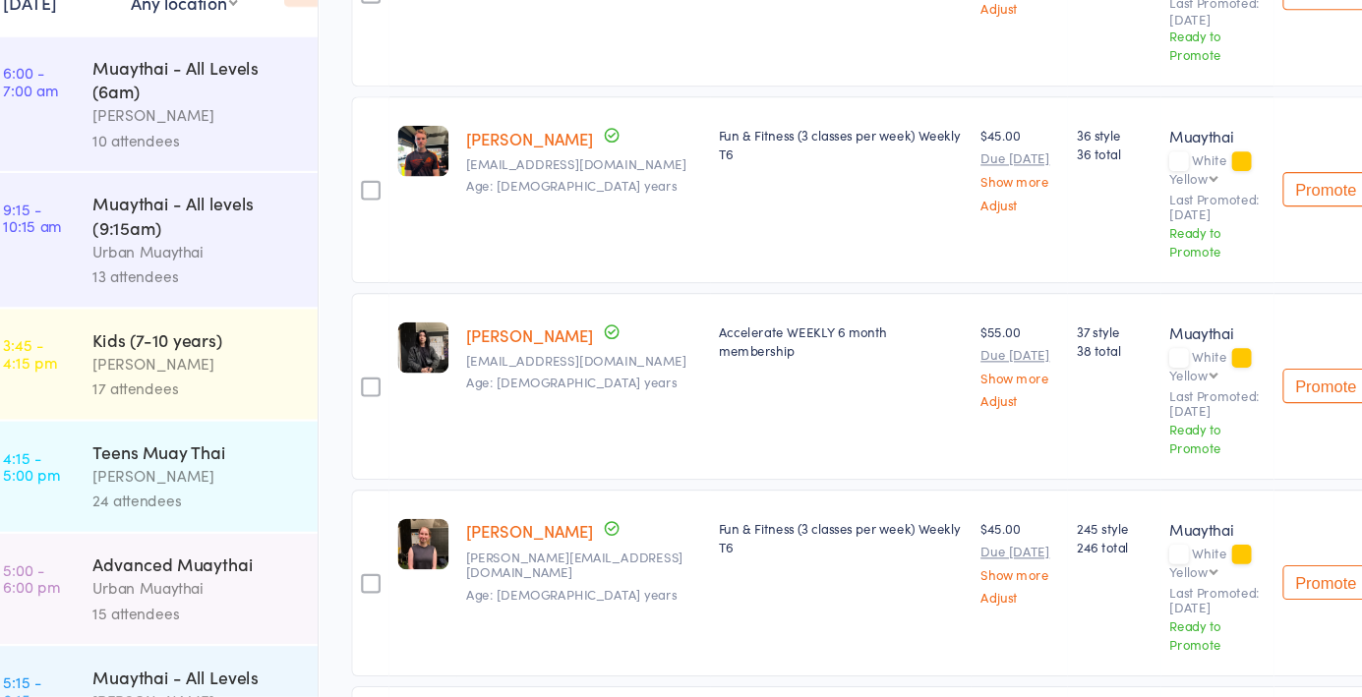
scroll to position [1457, 0]
